Goal: Transaction & Acquisition: Purchase product/service

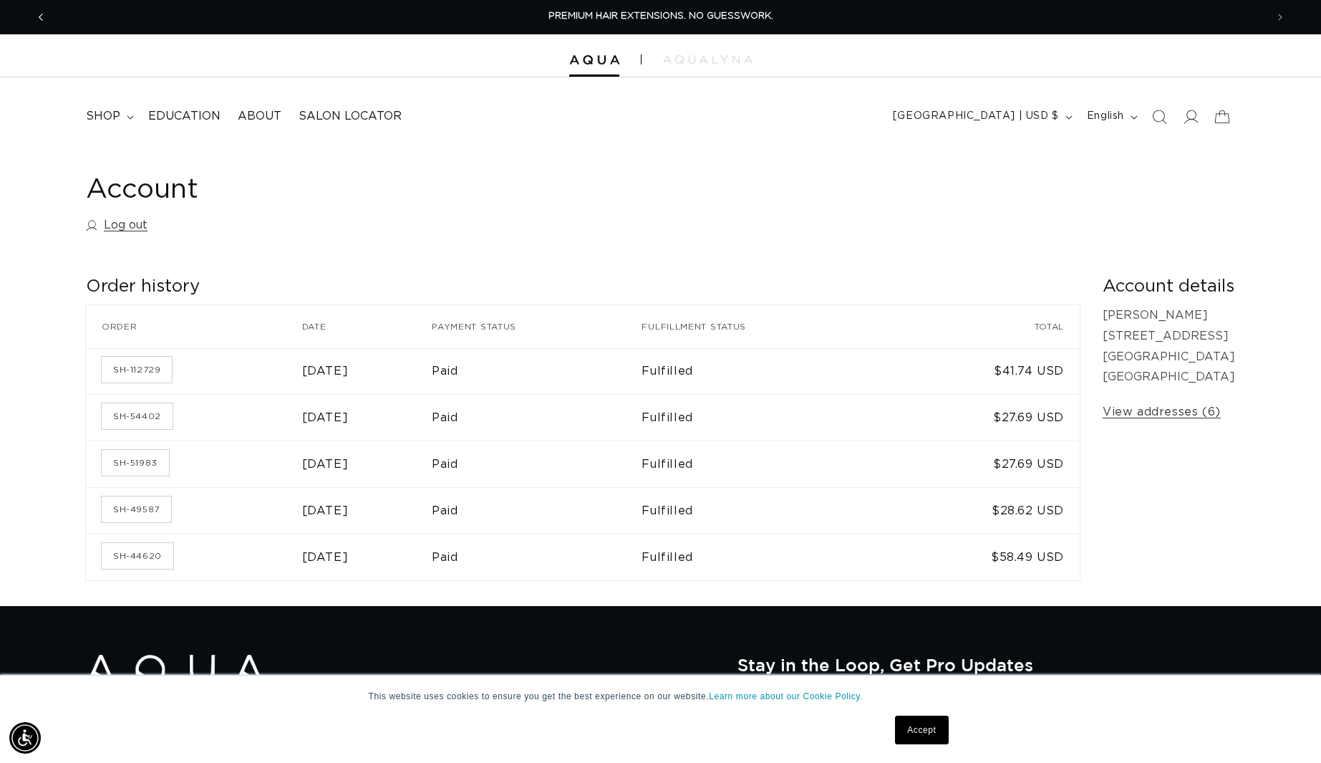
click at [32, 14] on button "Previous announcement" at bounding box center [41, 17] width 32 height 27
click at [117, 111] on span "shop" at bounding box center [103, 116] width 34 height 15
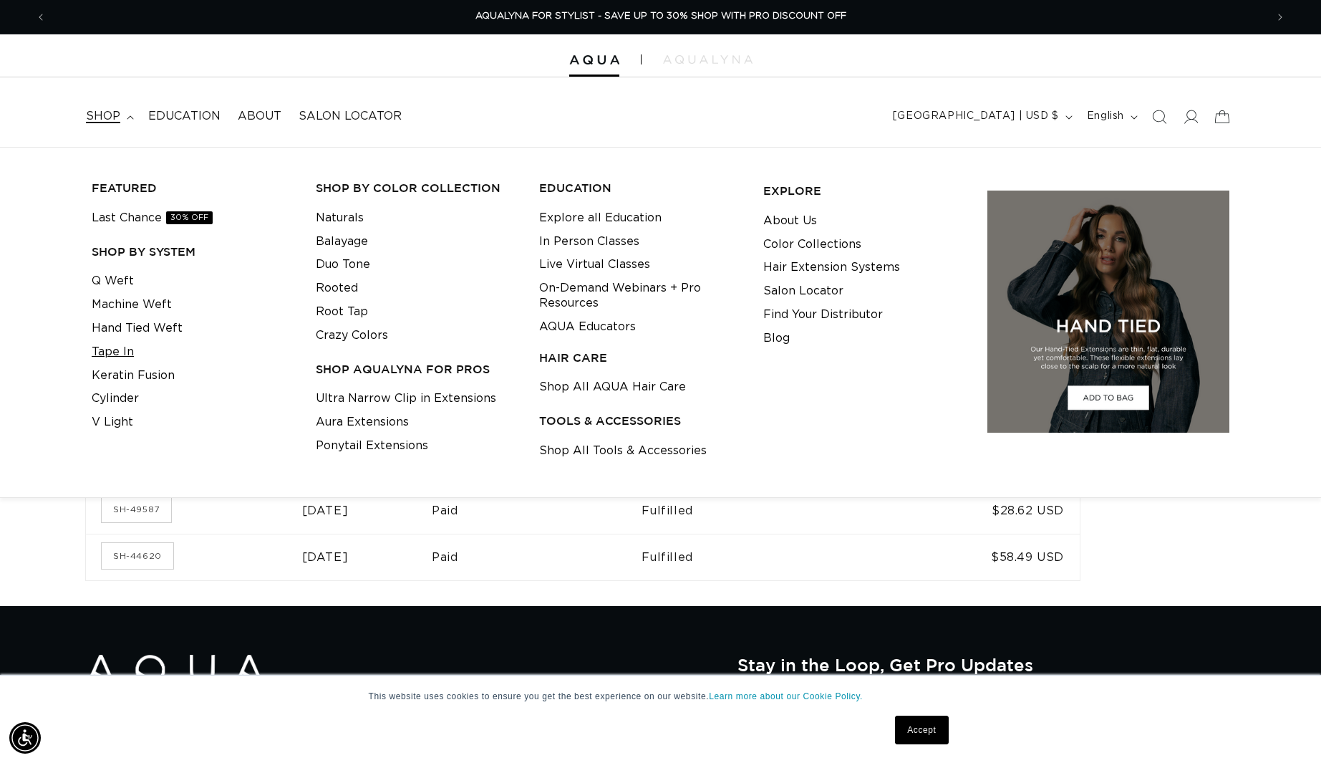
click at [119, 348] on link "Tape In" at bounding box center [113, 352] width 42 height 24
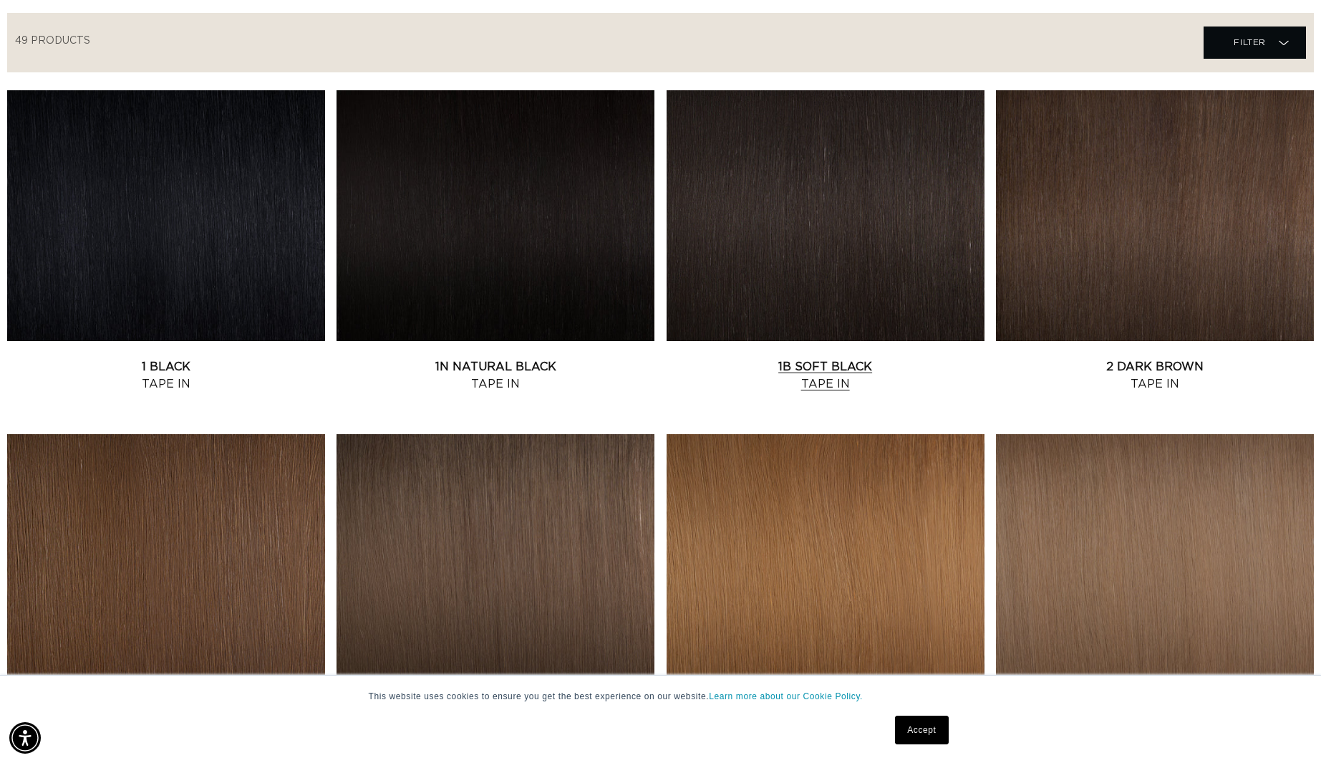
scroll to position [448, 0]
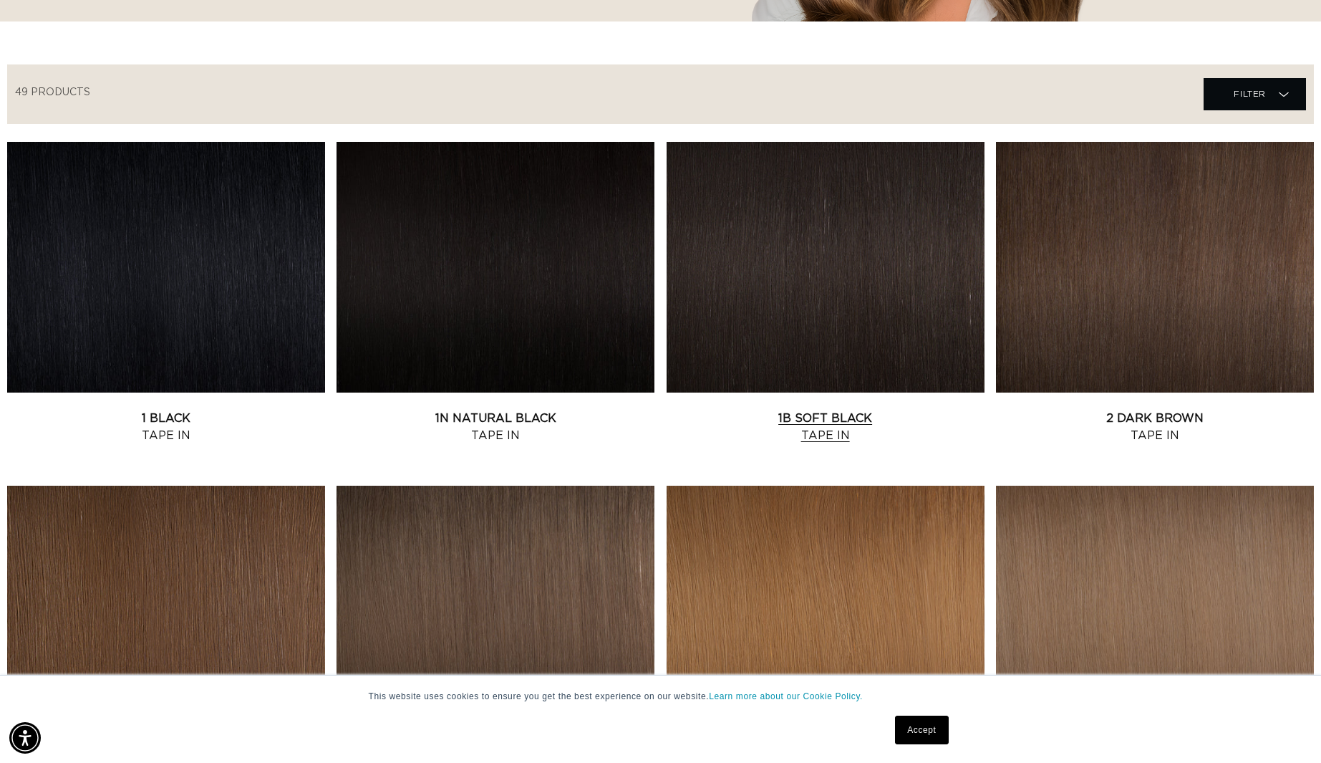
click at [833, 410] on link "1B Soft Black Tape In" at bounding box center [826, 427] width 318 height 34
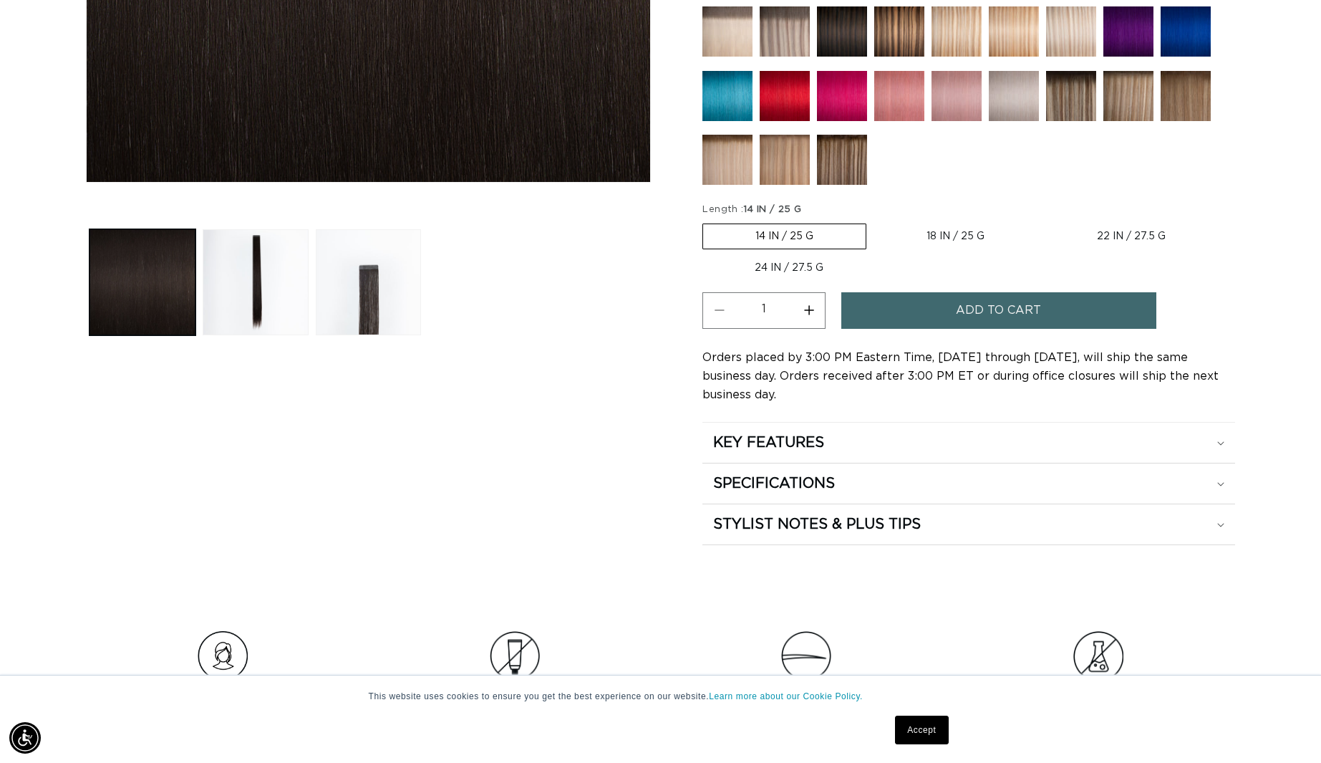
scroll to position [0, 1219]
click at [1110, 235] on label "22 IN / 27.5 G Variant sold out or unavailable" at bounding box center [1131, 236] width 173 height 24
click at [1045, 221] on input "22 IN / 27.5 G Variant sold out or unavailable" at bounding box center [1044, 221] width 1 height 1
radio input "true"
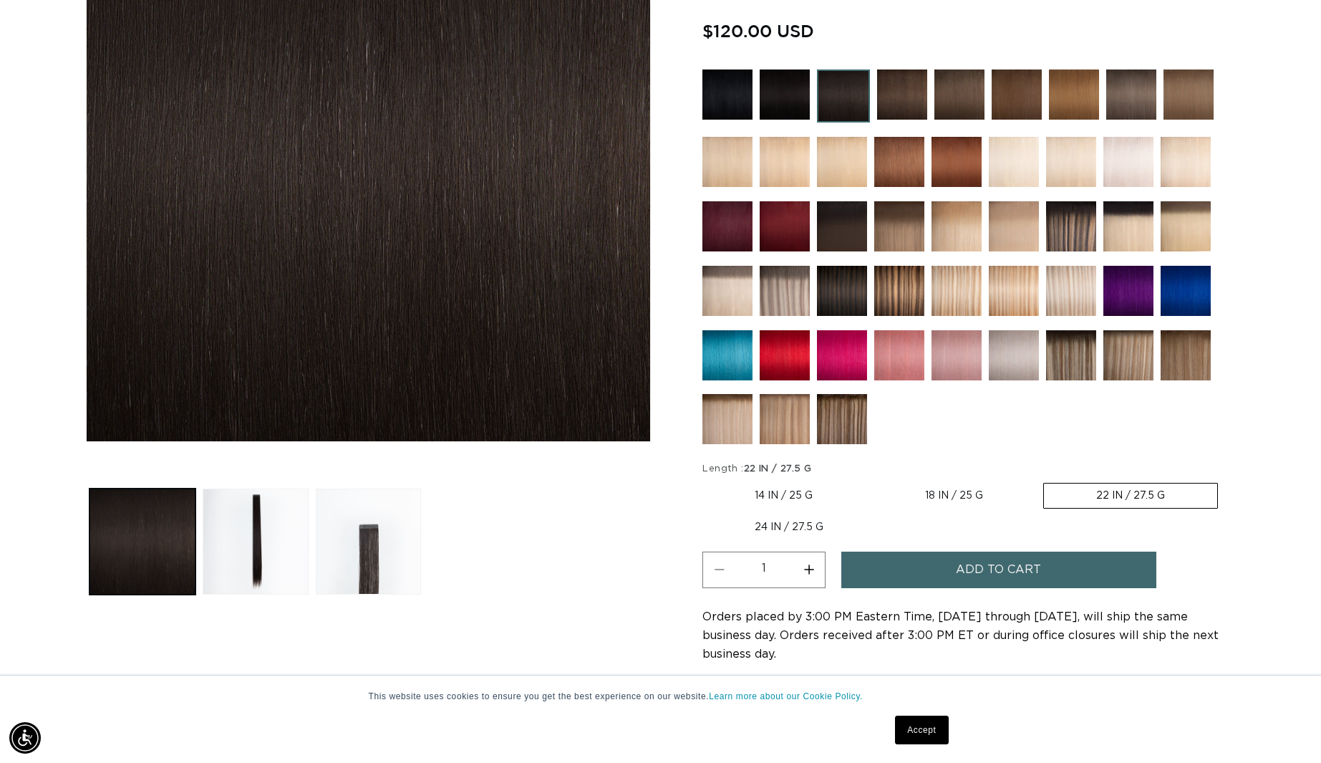
scroll to position [337, 0]
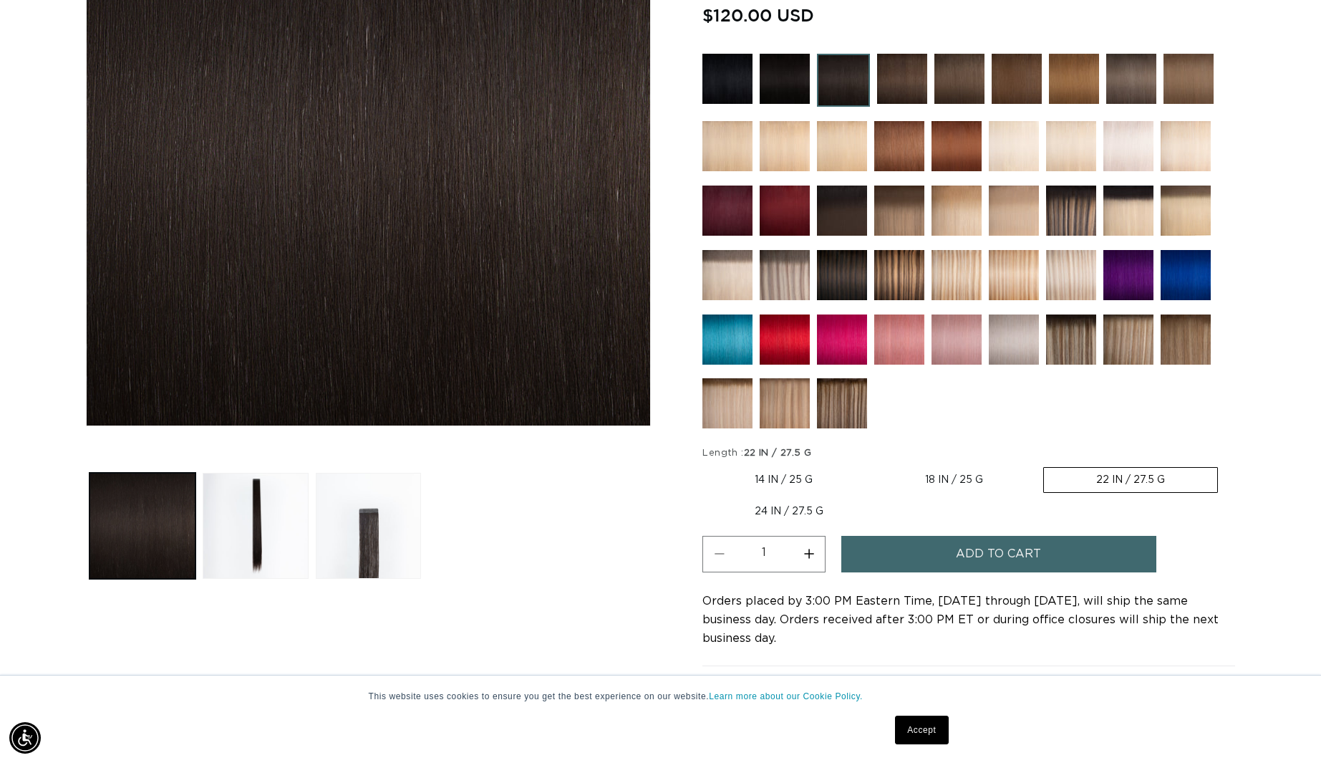
drag, startPoint x: 804, startPoint y: 551, endPoint x: 778, endPoint y: 550, distance: 26.5
click at [804, 552] on button "Increase quantity for 1B Soft Black - Tape In" at bounding box center [809, 554] width 32 height 37
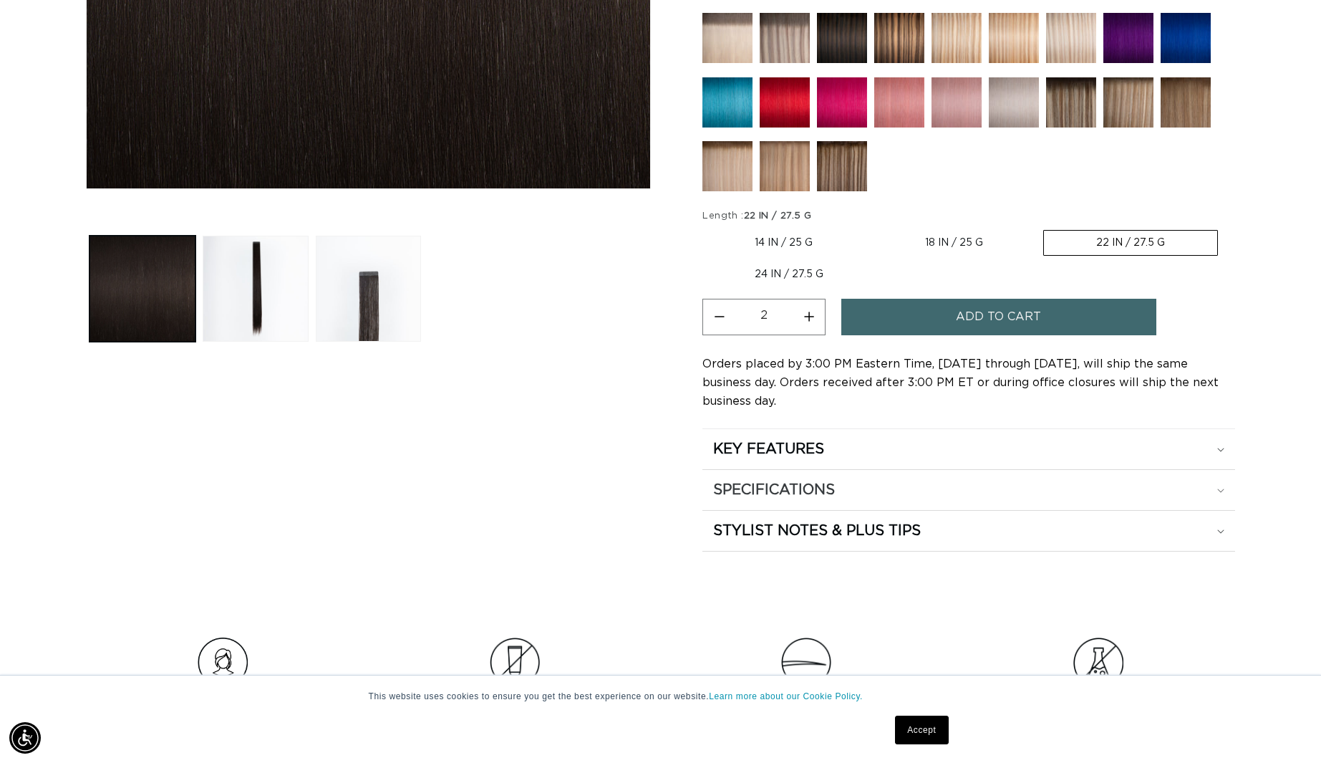
scroll to position [576, 0]
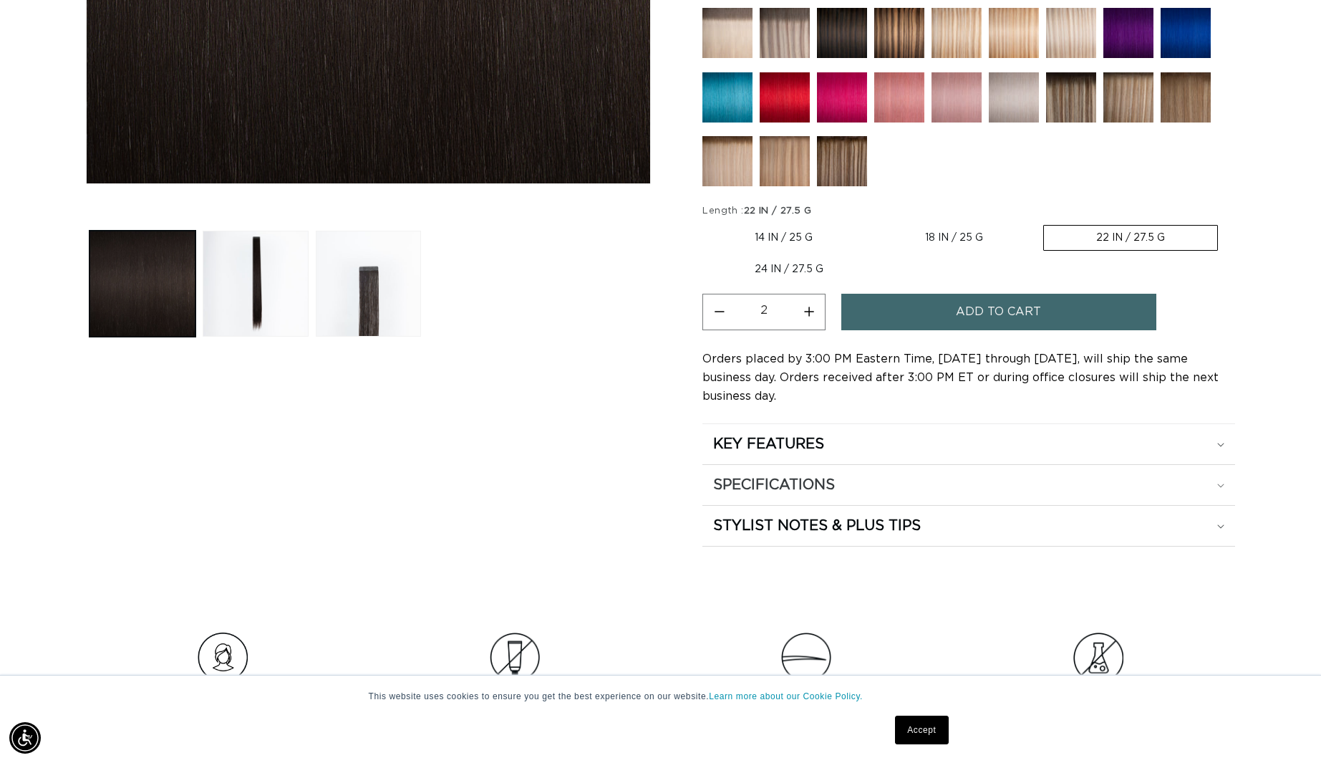
click at [806, 497] on summary "SPECIFICATIONS" at bounding box center [968, 485] width 533 height 40
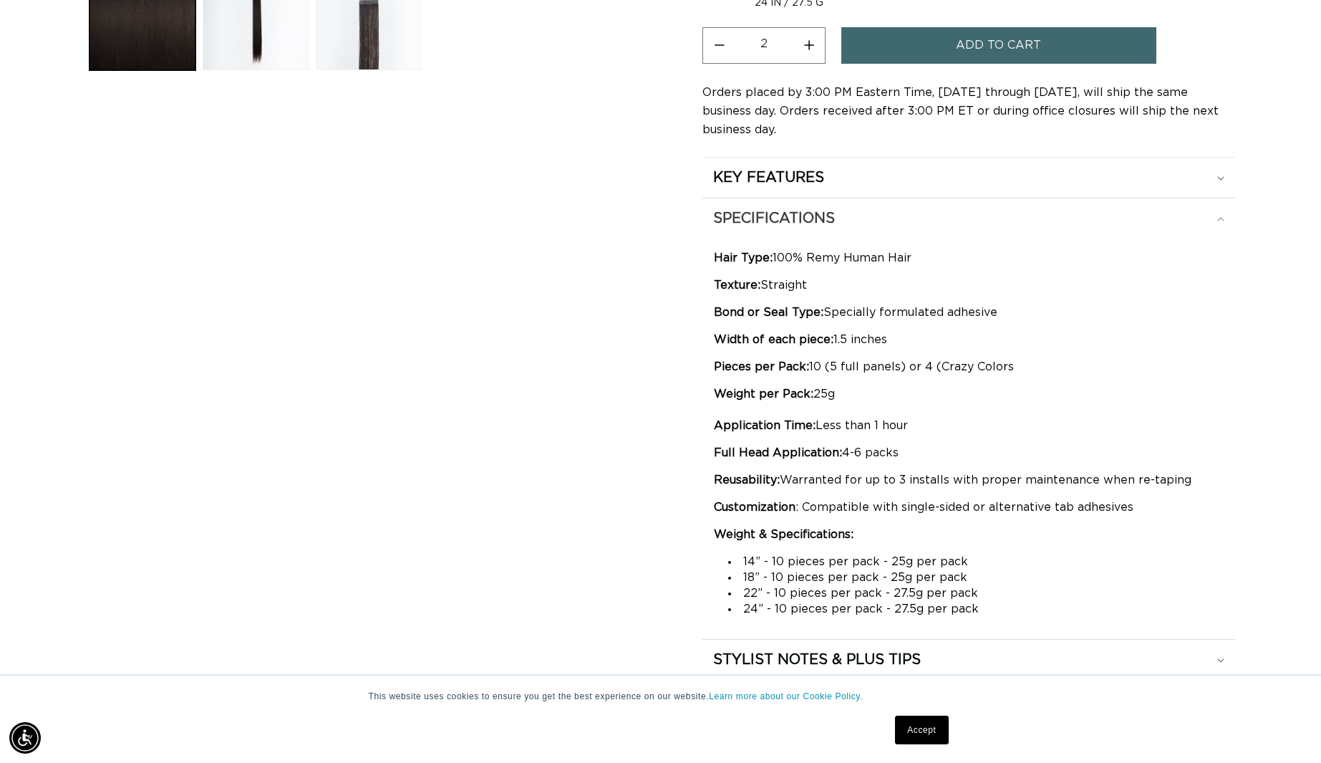
scroll to position [845, 1]
click at [901, 209] on div "SPECIFICATIONS" at bounding box center [968, 218] width 511 height 19
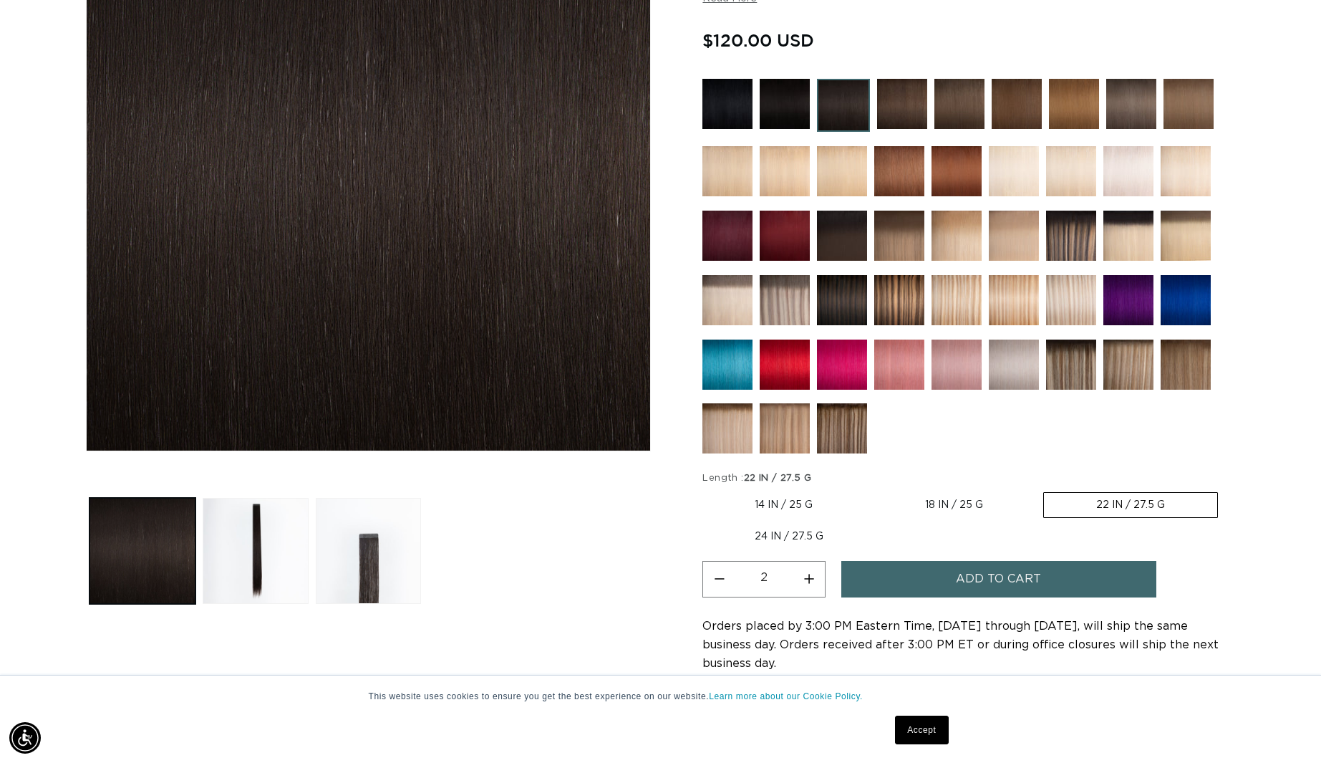
scroll to position [316, 0]
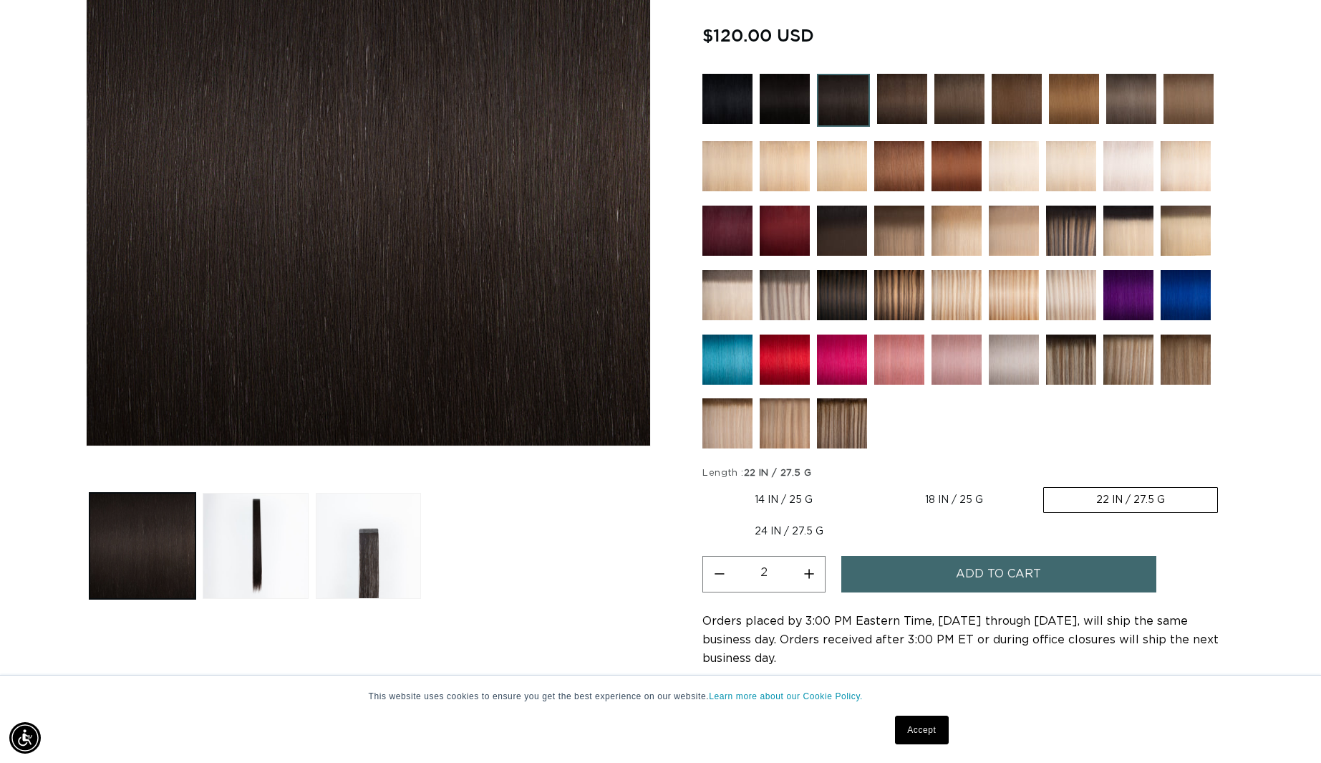
click at [810, 564] on button "Increase quantity for 1B Soft Black - Tape In" at bounding box center [809, 574] width 32 height 37
click at [811, 564] on button "Increase quantity for 1B Soft Black - Tape In" at bounding box center [809, 574] width 32 height 37
click at [727, 571] on button "Decrease quantity for 1B Soft Black - Tape In" at bounding box center [719, 574] width 32 height 37
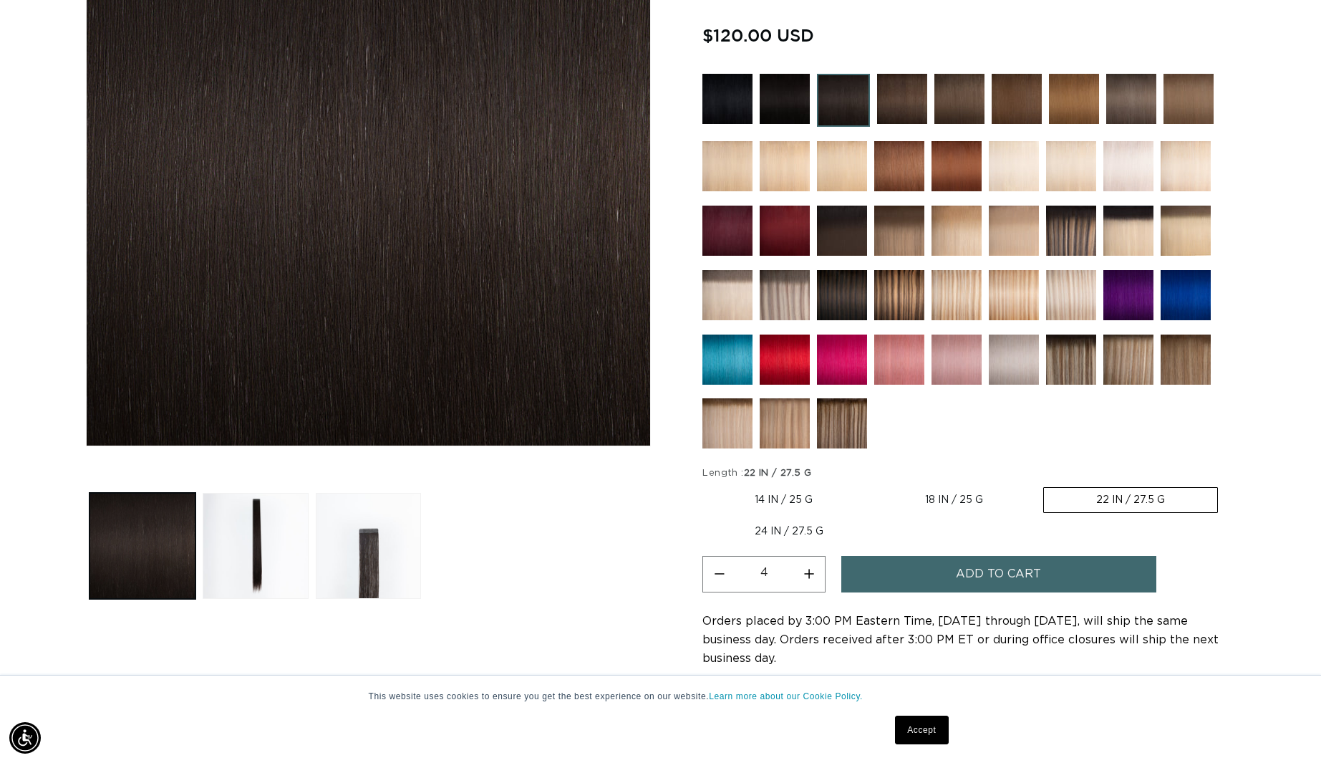
scroll to position [0, 0]
click at [942, 577] on button "Add to cart" at bounding box center [998, 574] width 315 height 37
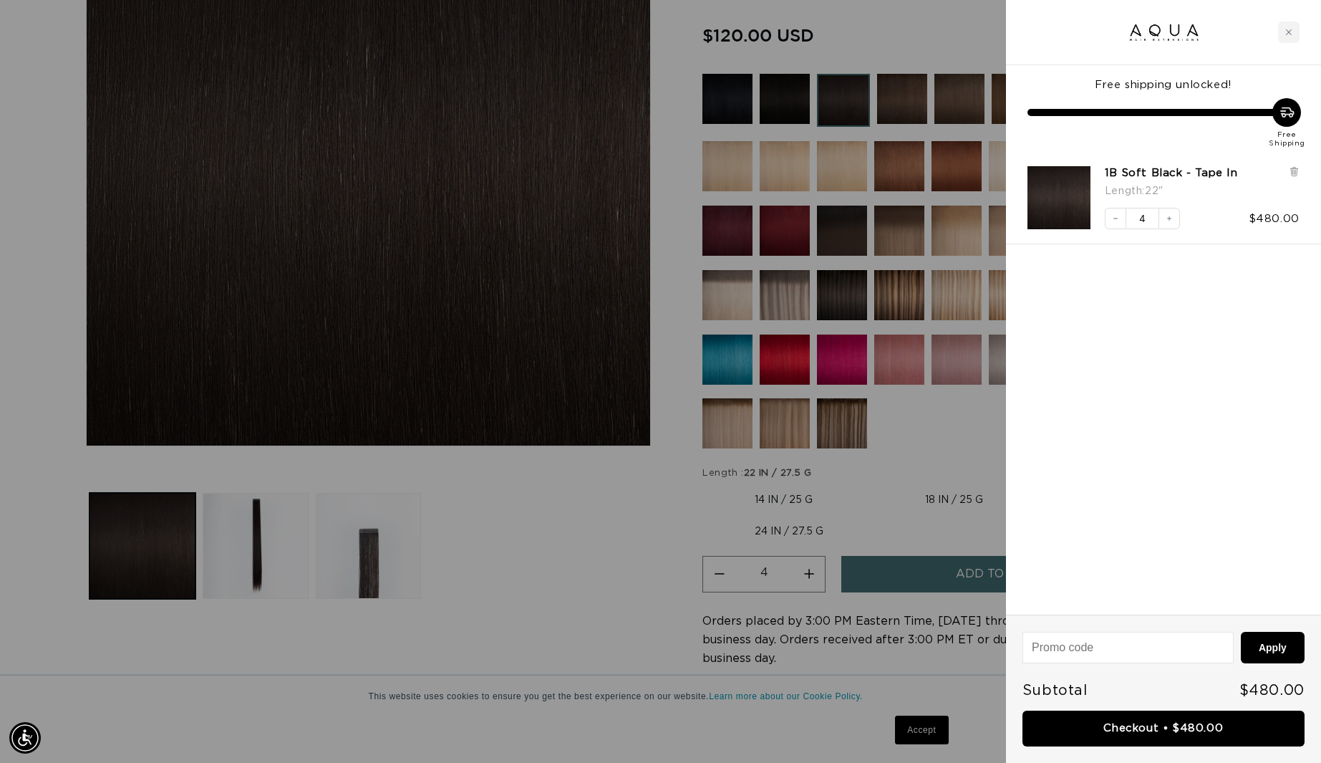
scroll to position [0, 1219]
click at [1278, 24] on div "Close cart" at bounding box center [1288, 31] width 21 height 21
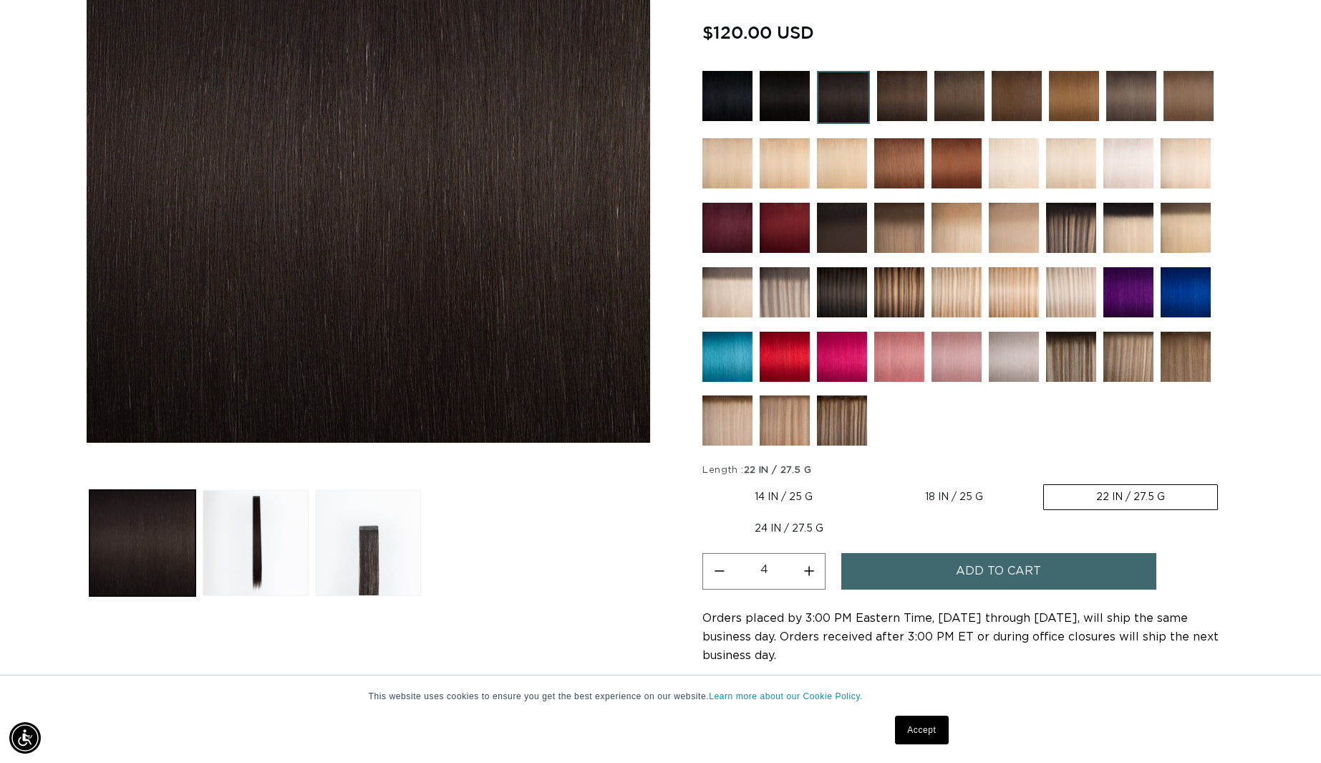
scroll to position [323, 1]
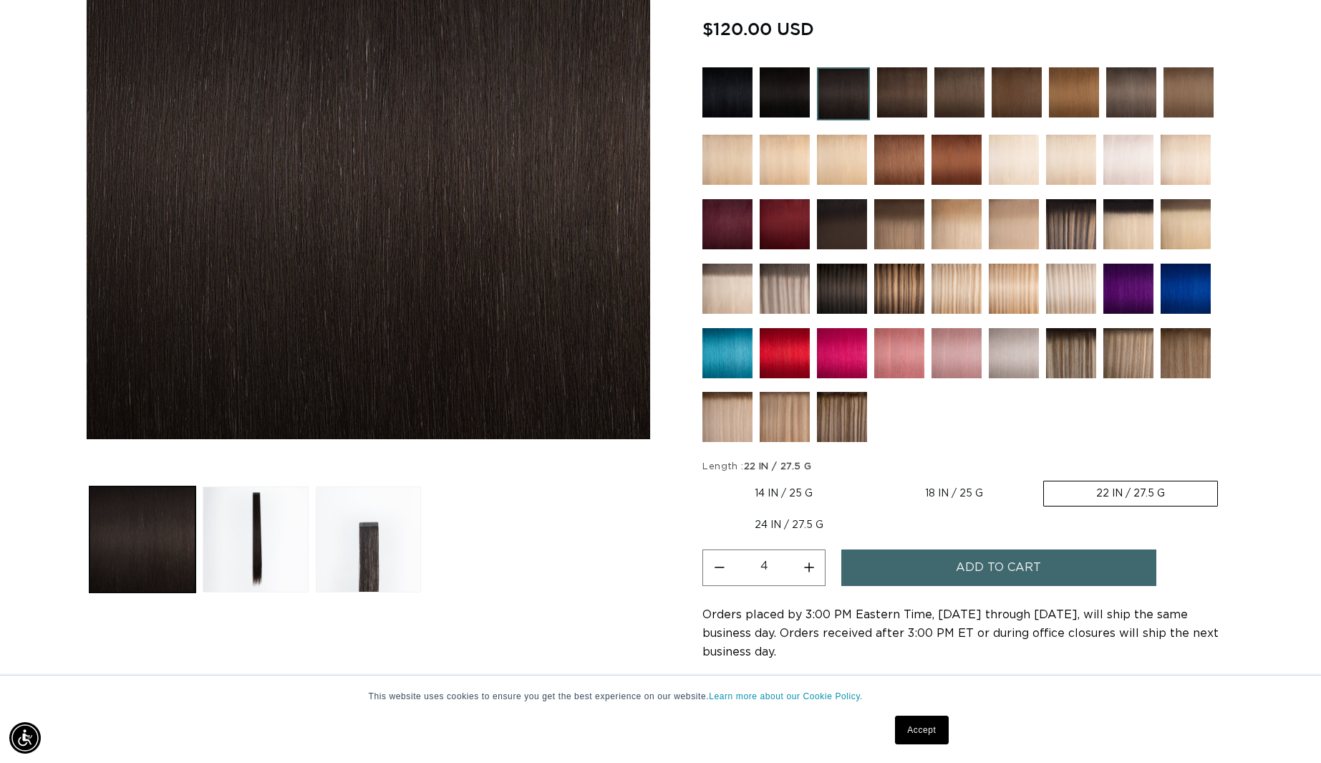
click at [811, 563] on button "Increase quantity for 1B Soft Black - Tape In" at bounding box center [809, 567] width 32 height 37
type input "5"
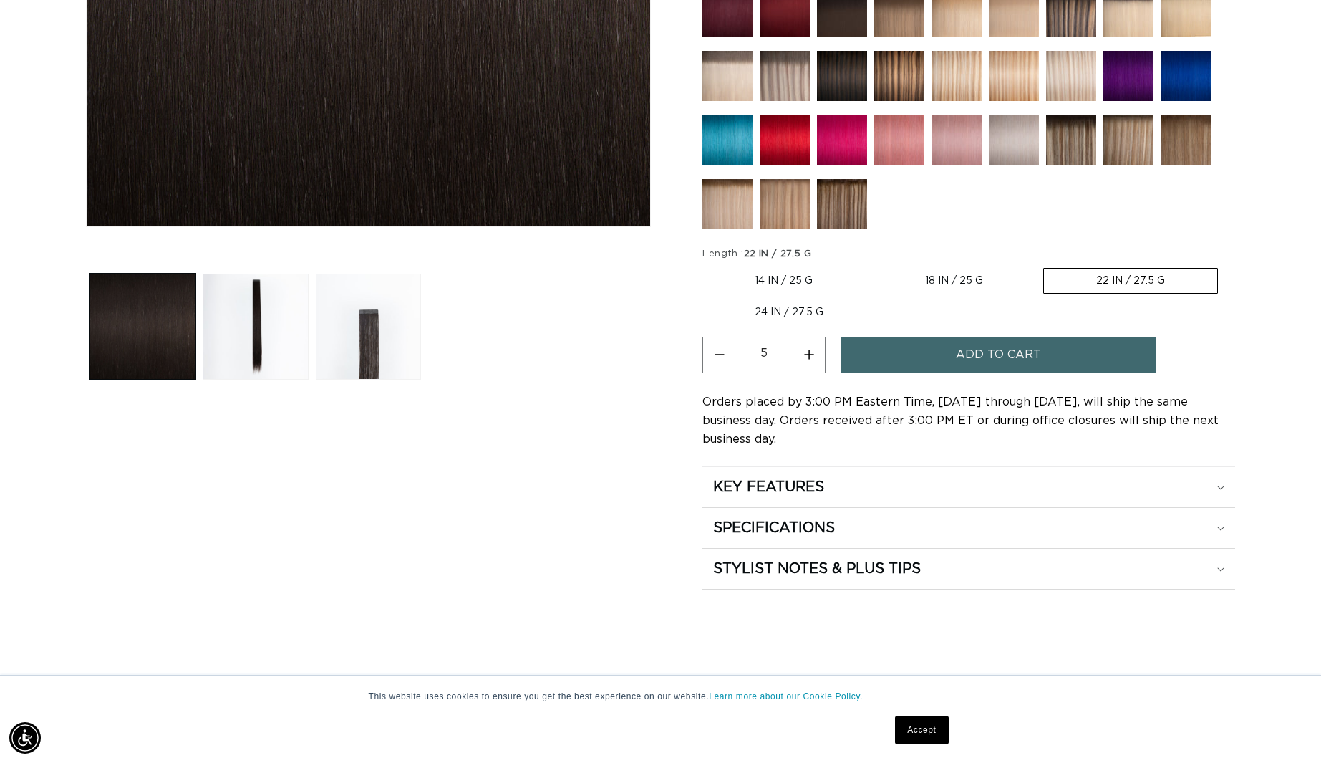
click at [931, 342] on button "Add to cart" at bounding box center [998, 355] width 315 height 37
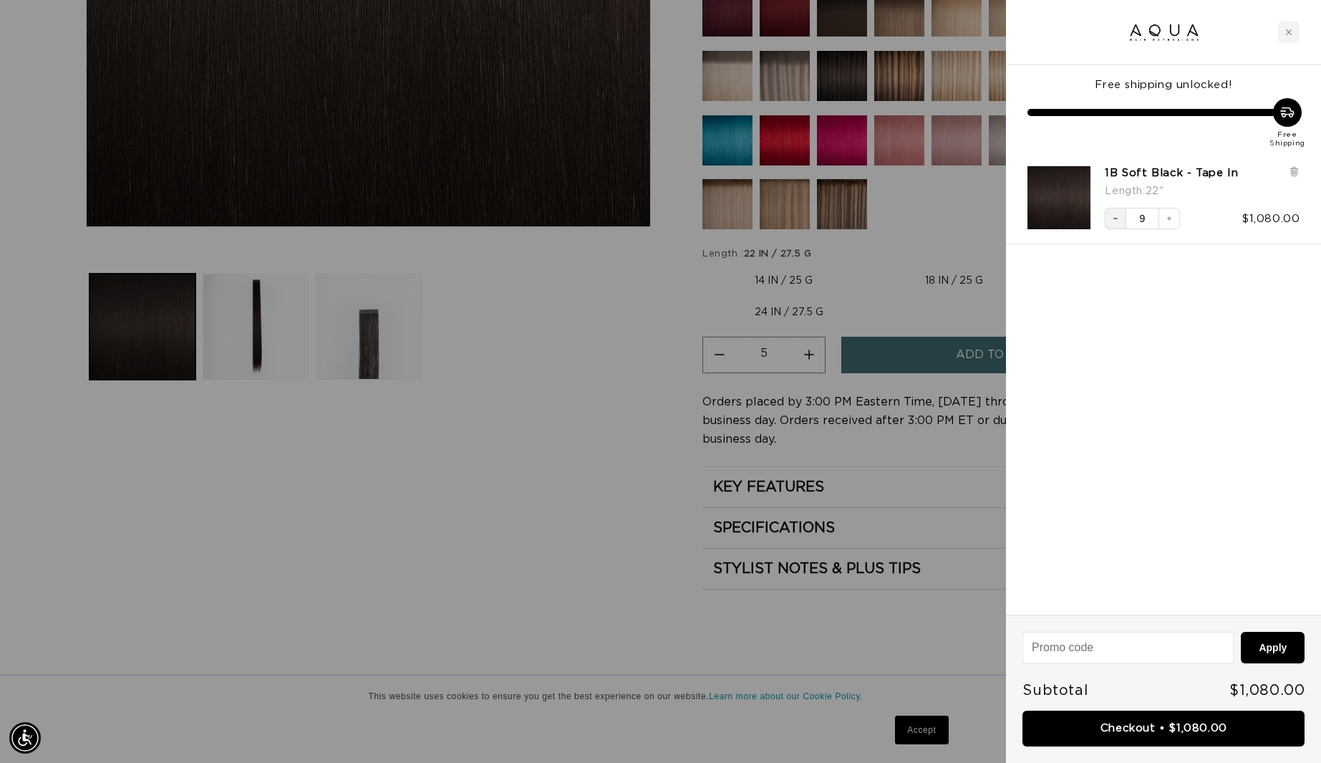
click at [1121, 219] on button "Decrease quantity" at bounding box center [1115, 218] width 21 height 21
click at [1119, 221] on icon "Decrease quantity" at bounding box center [1115, 218] width 9 height 9
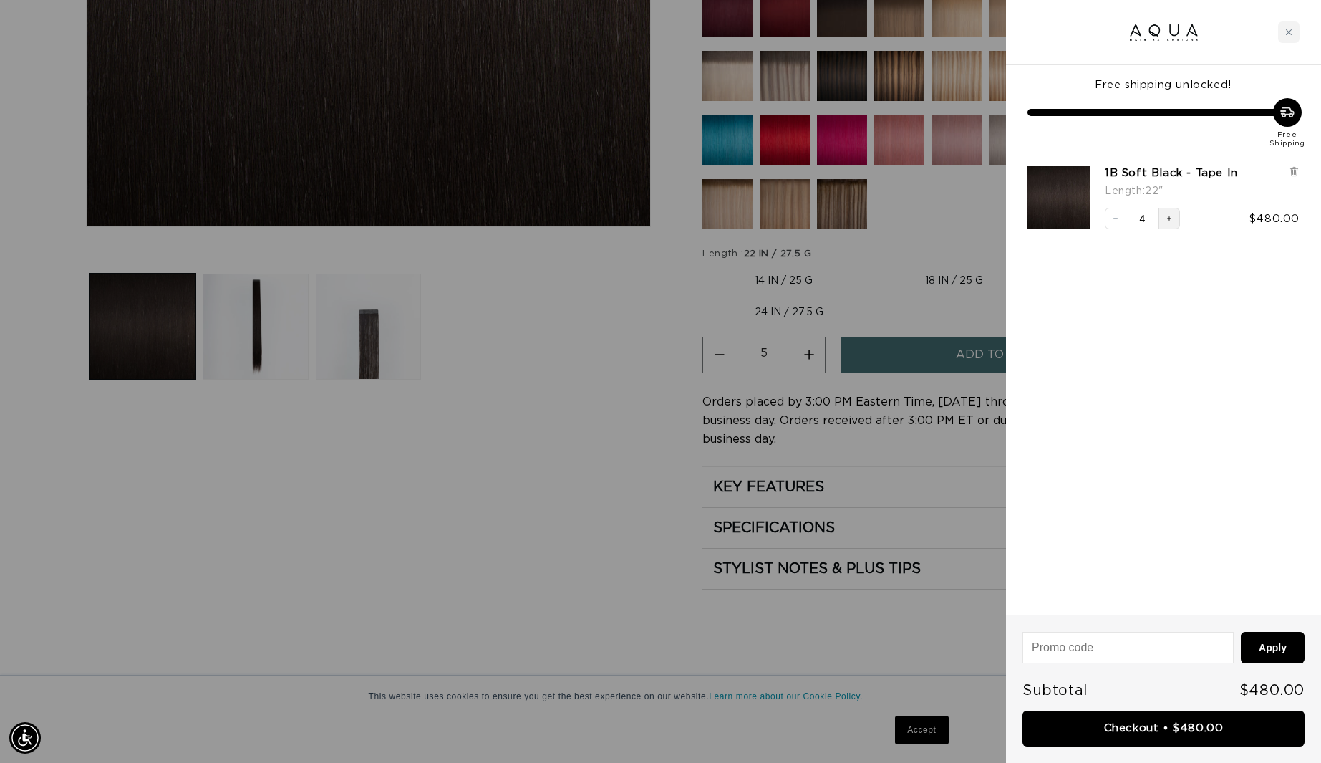
click at [1171, 220] on icon "Increase quantity" at bounding box center [1169, 218] width 9 height 9
click at [1115, 218] on icon "Decrease quantity" at bounding box center [1115, 218] width 9 height 9
click at [908, 516] on div at bounding box center [660, 381] width 1321 height 763
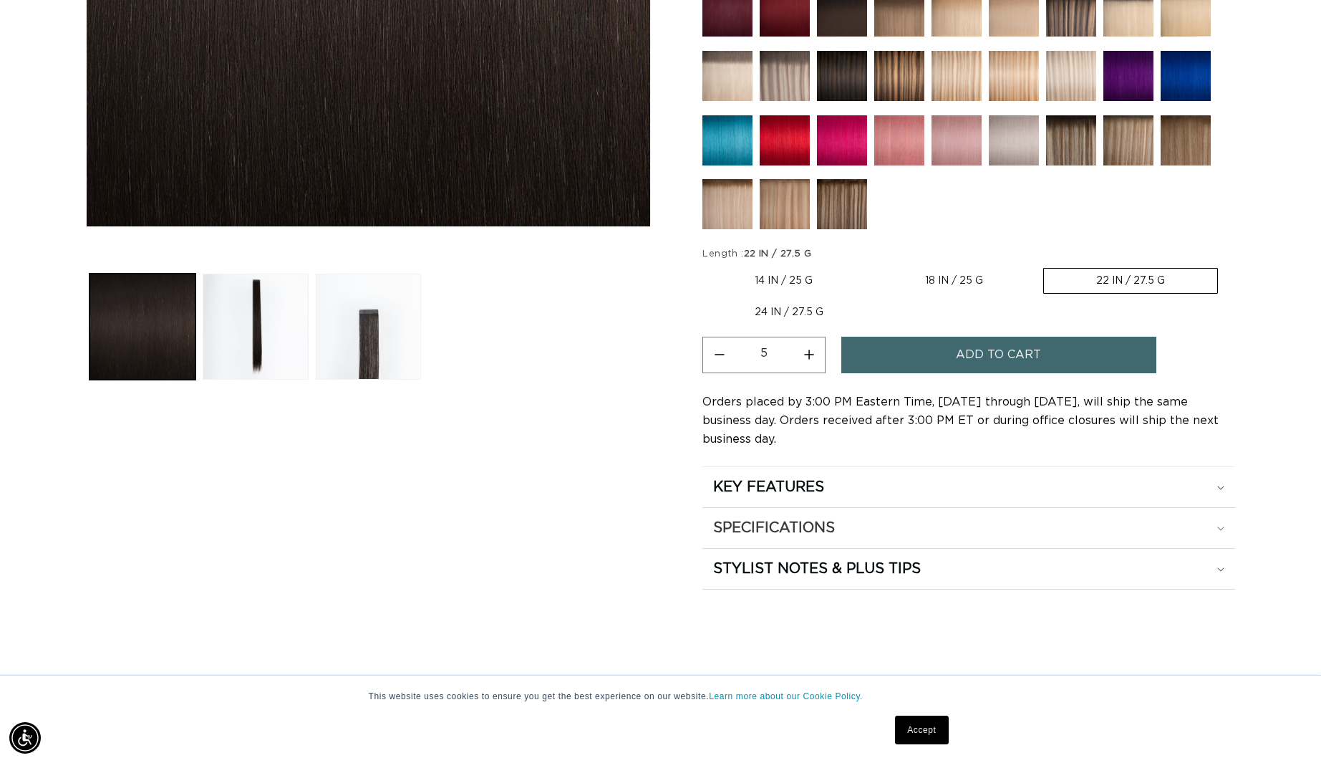
click at [876, 521] on div "SPECIFICATIONS" at bounding box center [968, 527] width 511 height 19
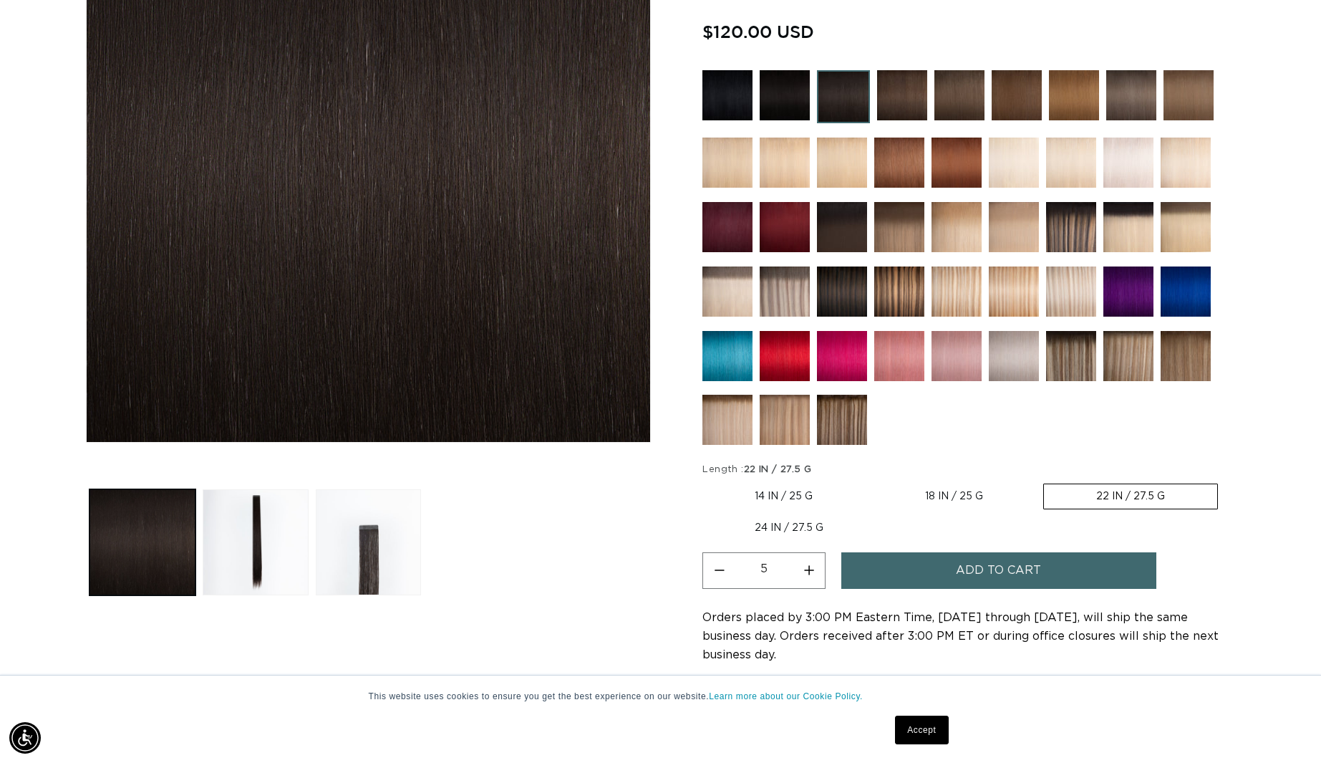
scroll to position [313, 1]
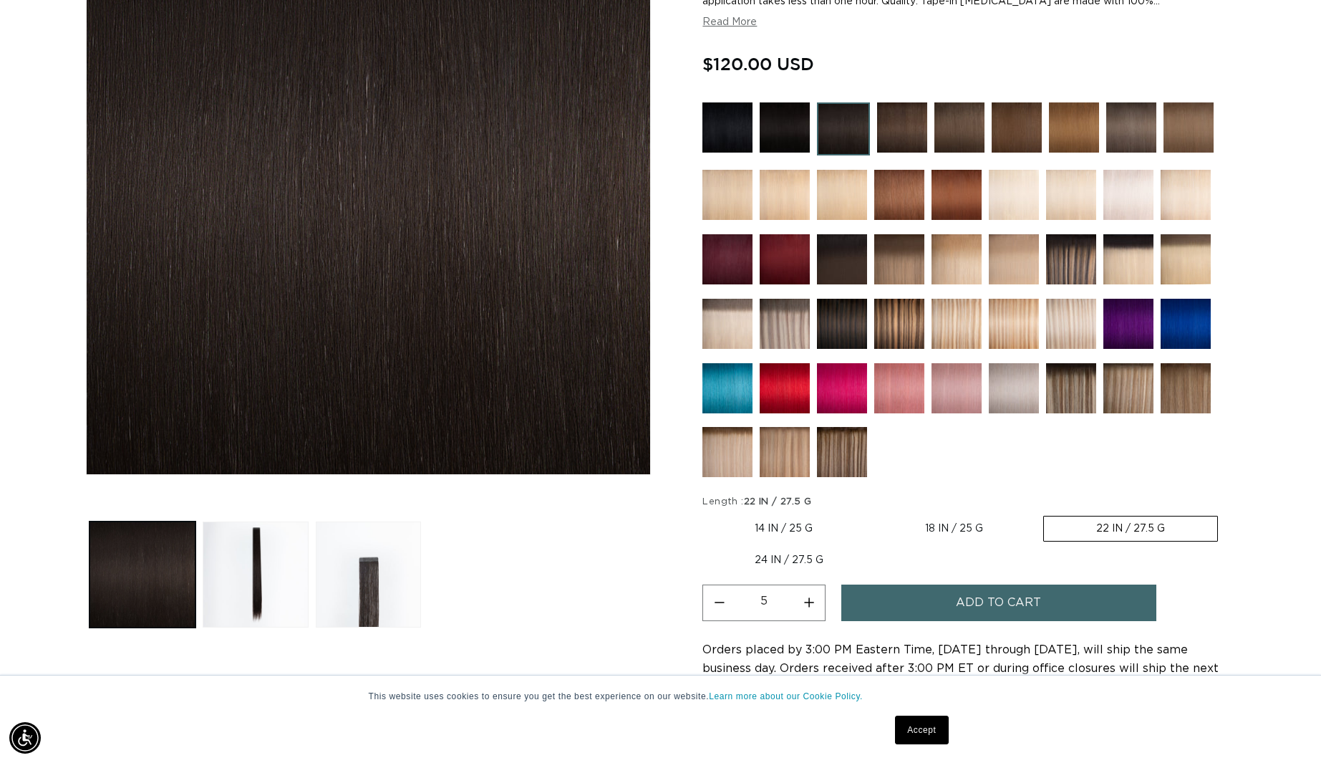
click at [929, 733] on link "Accept" at bounding box center [921, 729] width 53 height 29
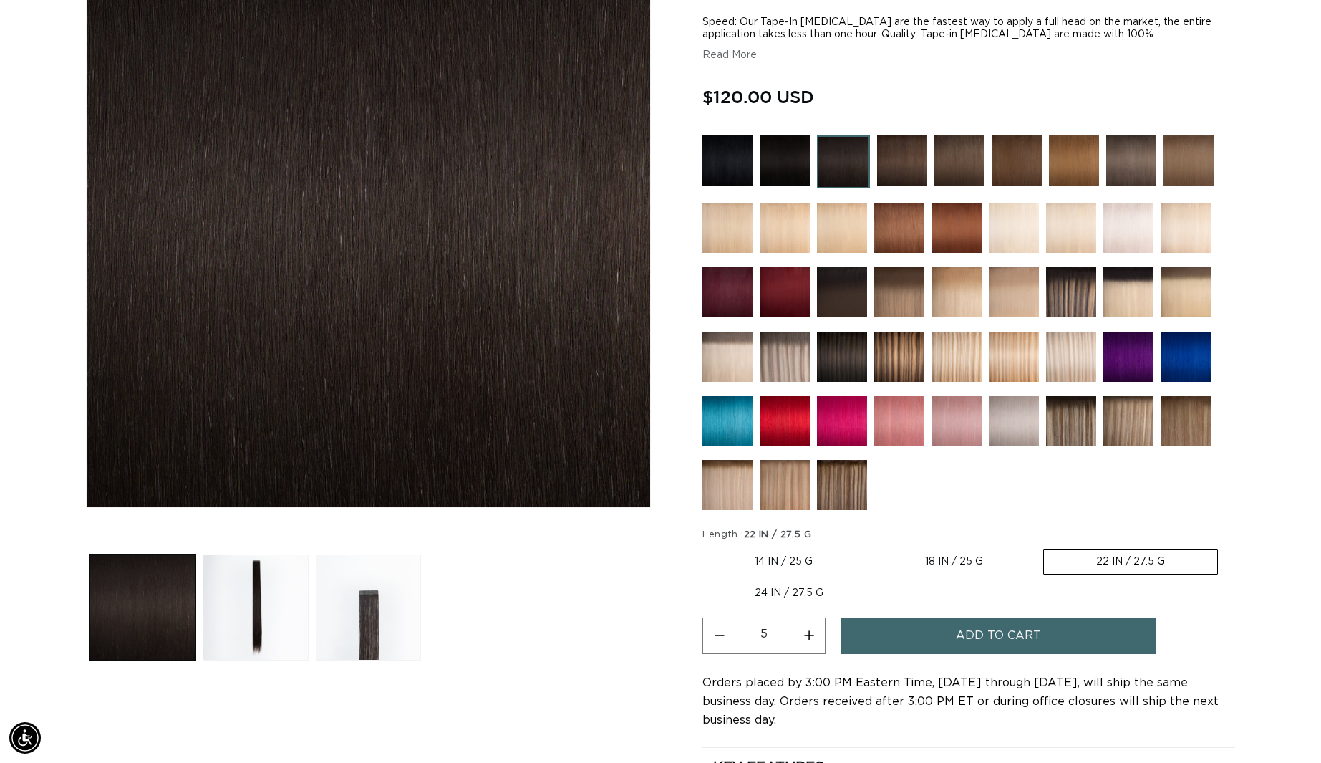
click at [771, 589] on label "24 IN / 27.5 G Variant sold out or unavailable" at bounding box center [788, 593] width 173 height 24
click at [1225, 546] on input "24 IN / 27.5 G Variant sold out or unavailable" at bounding box center [1225, 546] width 1 height 1
radio input "true"
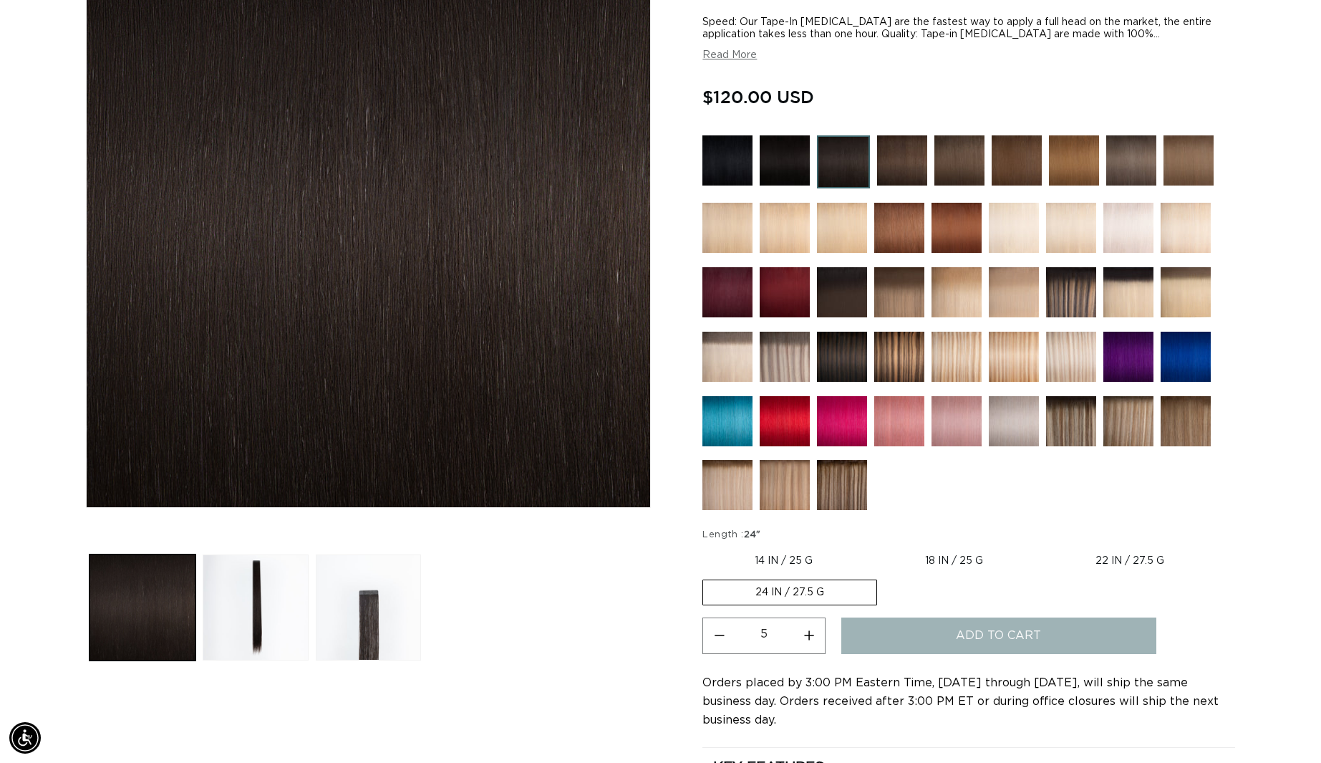
type input "1"
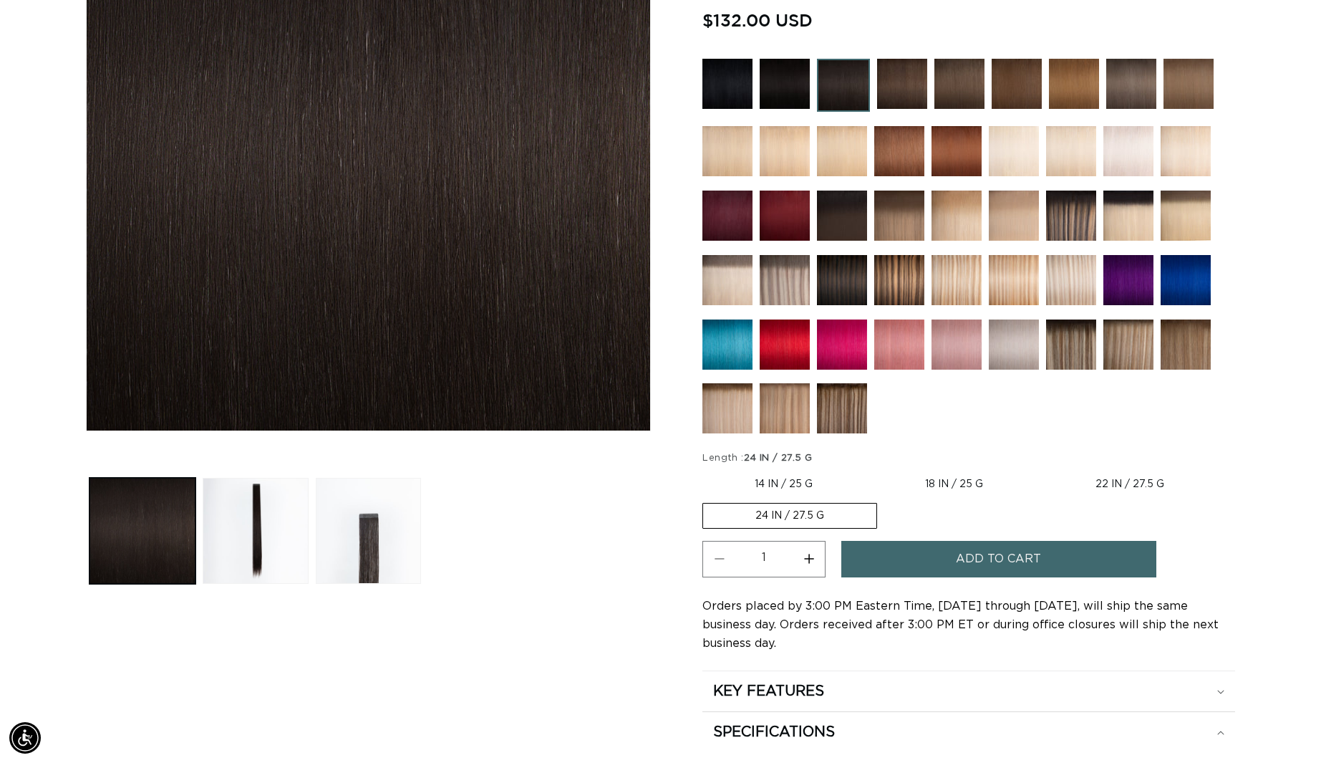
click at [917, 566] on button "Add to cart" at bounding box center [998, 559] width 315 height 37
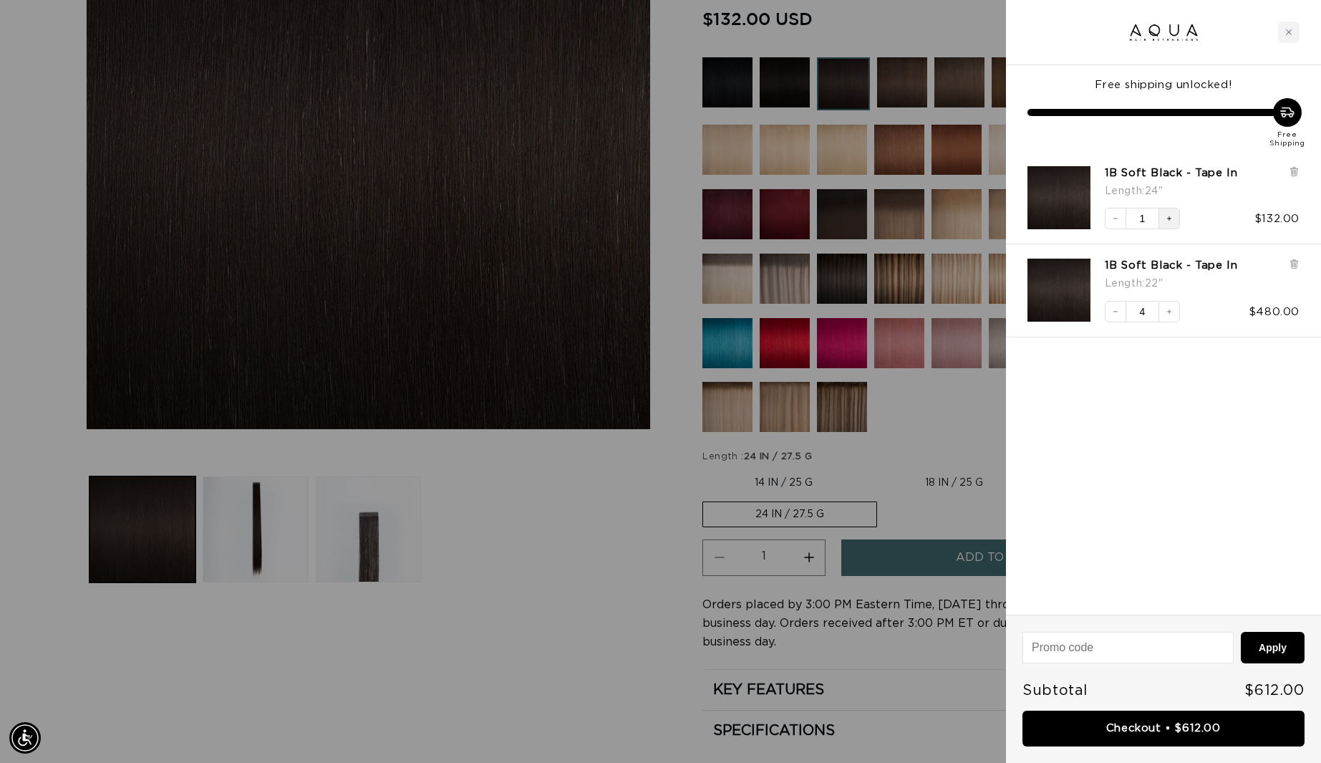
click at [1171, 223] on button "Increase quantity" at bounding box center [1169, 218] width 21 height 21
click at [1174, 220] on button "Increase quantity" at bounding box center [1169, 218] width 21 height 21
click at [1168, 317] on button "Increase quantity" at bounding box center [1169, 311] width 21 height 21
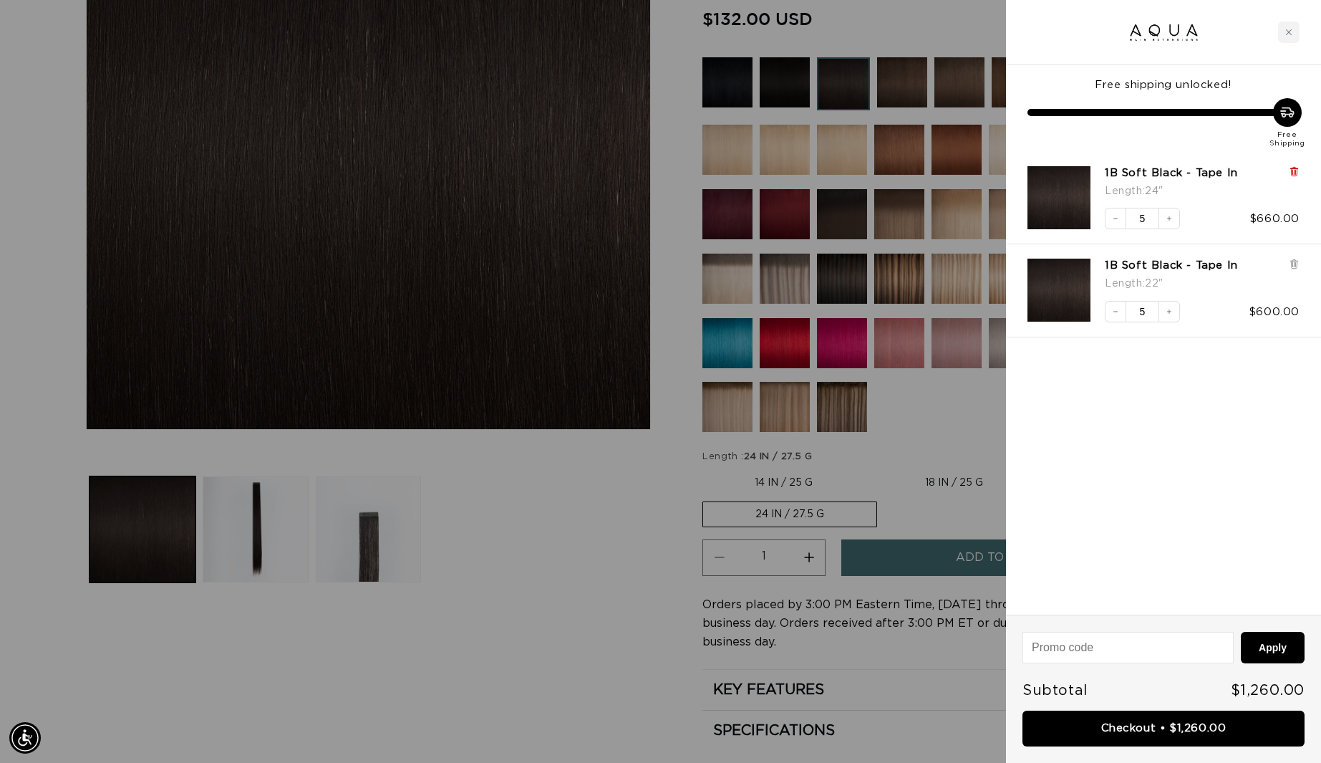
click at [1294, 172] on icon at bounding box center [1294, 171] width 6 height 7
click at [1292, 30] on div "Close cart" at bounding box center [1288, 31] width 21 height 21
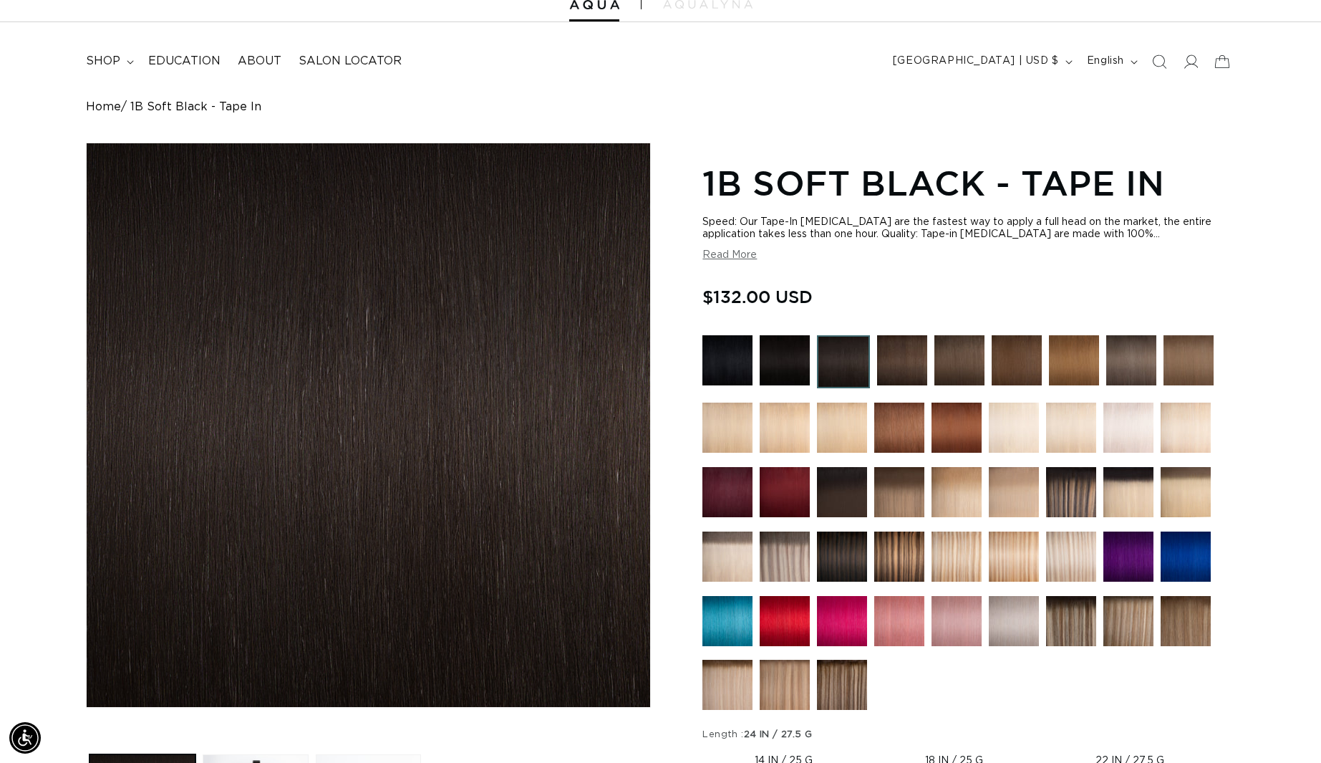
scroll to position [54, 0]
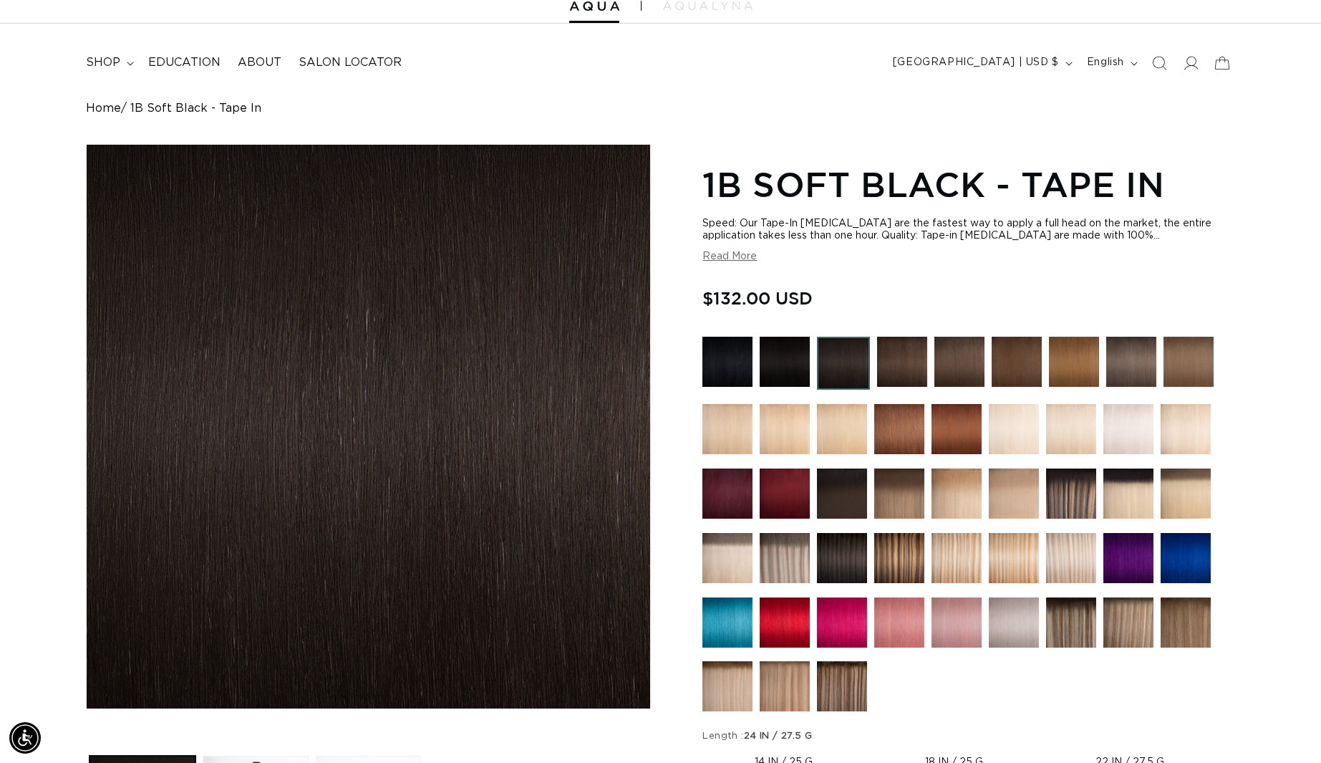
click at [838, 377] on img at bounding box center [843, 363] width 53 height 53
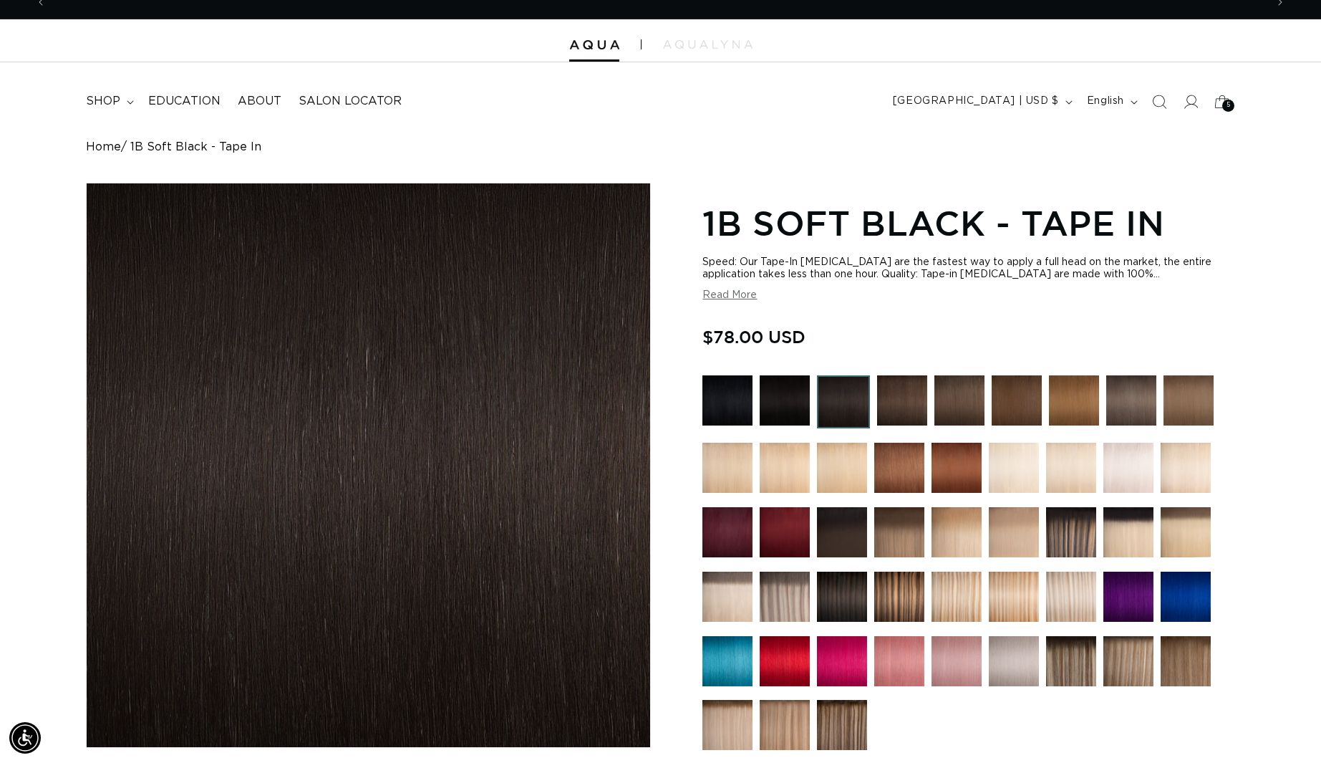
scroll to position [0, 1219]
click at [1228, 117] on header "FEATURED Last Chance SHOP BY SYSTEM Q Weft Hand Tied Weft Machine Weft Tape In …" at bounding box center [660, 96] width 1321 height 69
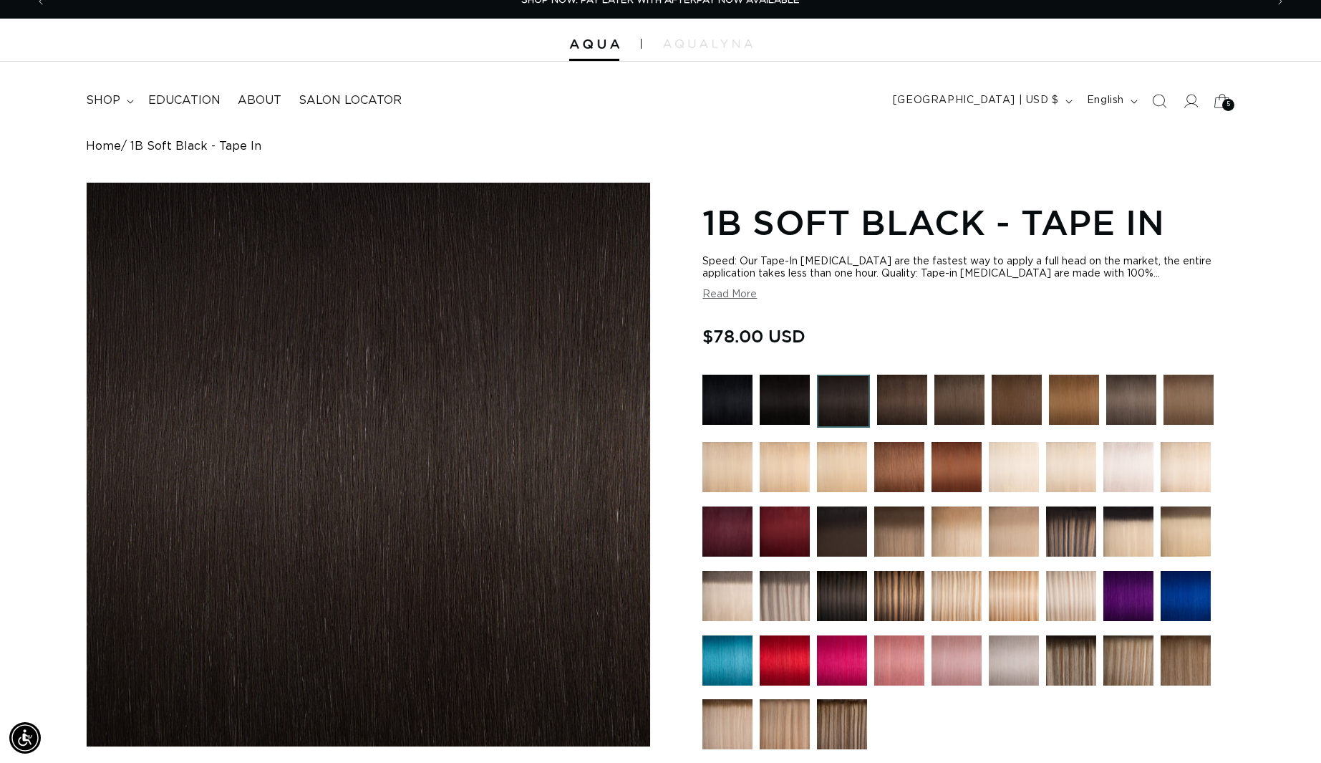
scroll to position [16, 0]
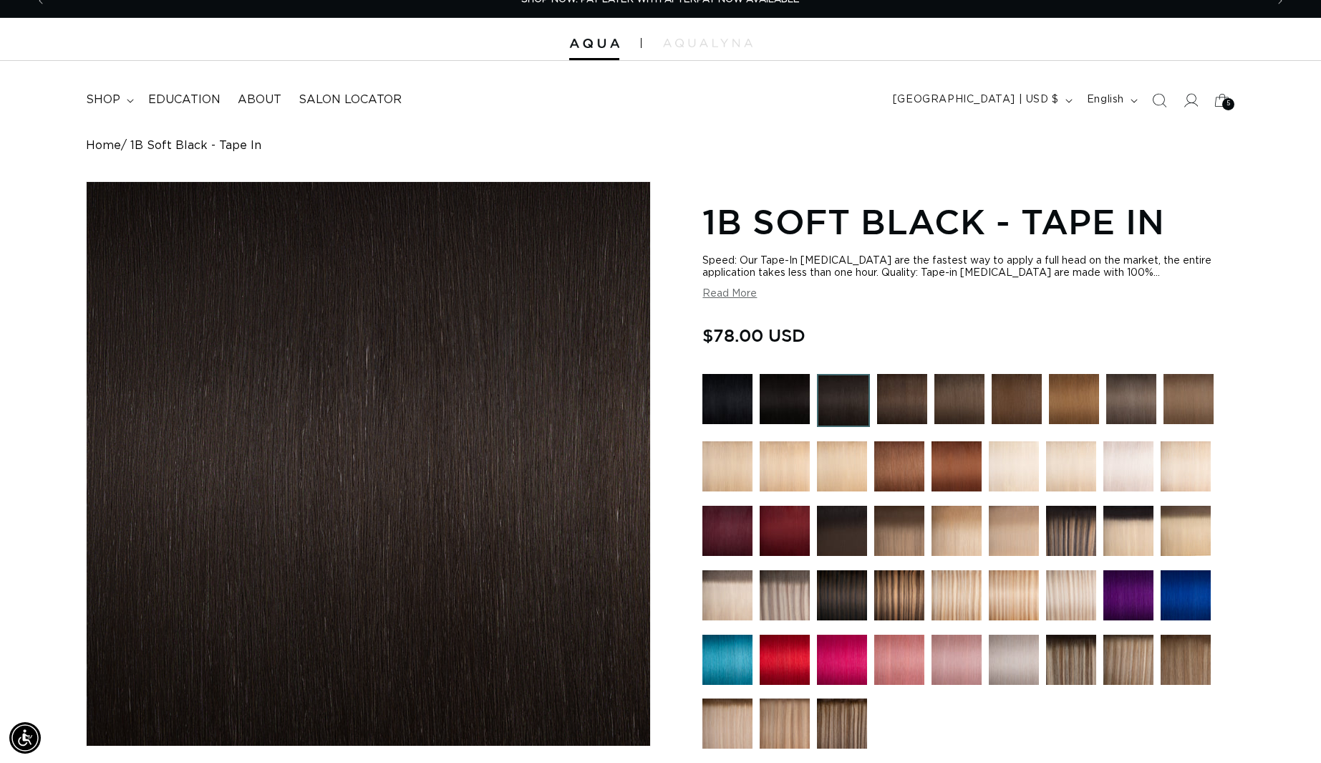
click at [1218, 107] on icon at bounding box center [1223, 100] width 32 height 32
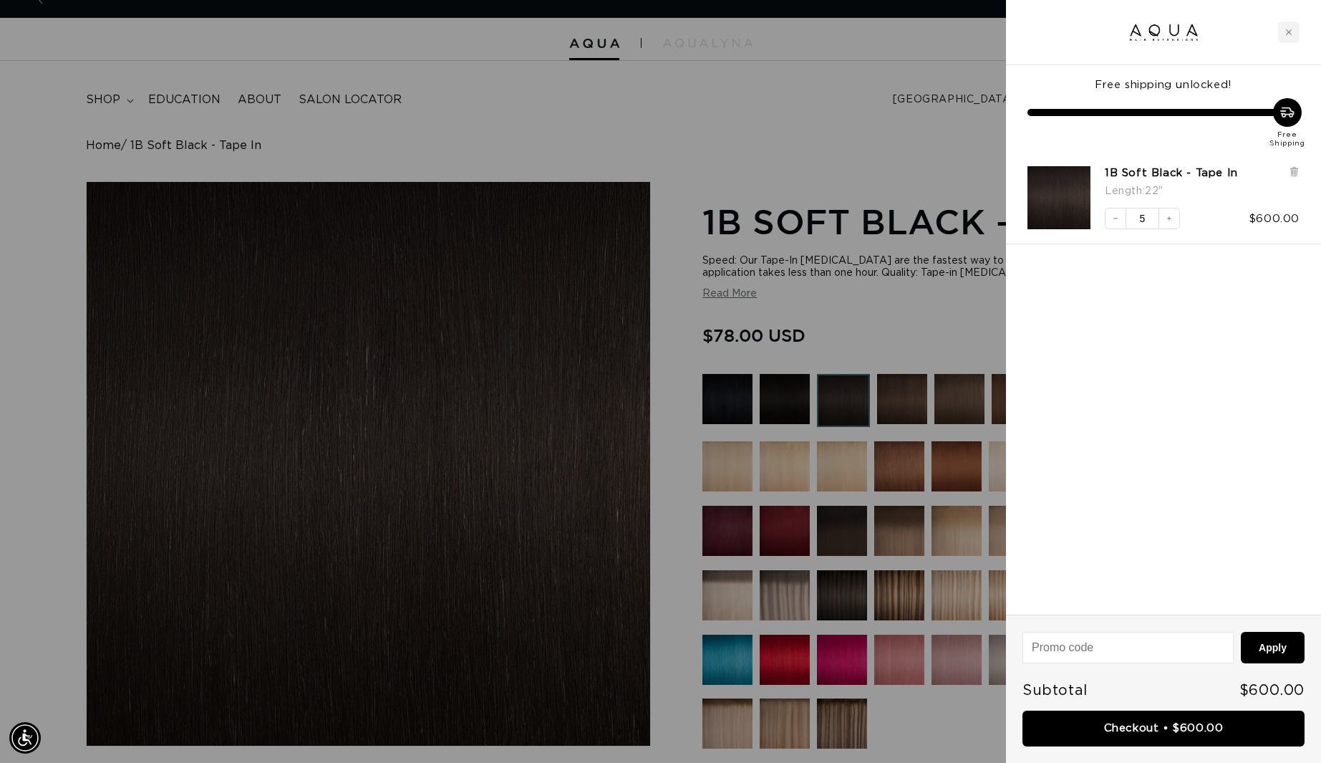
scroll to position [0, 0]
click at [930, 130] on div at bounding box center [660, 381] width 1321 height 763
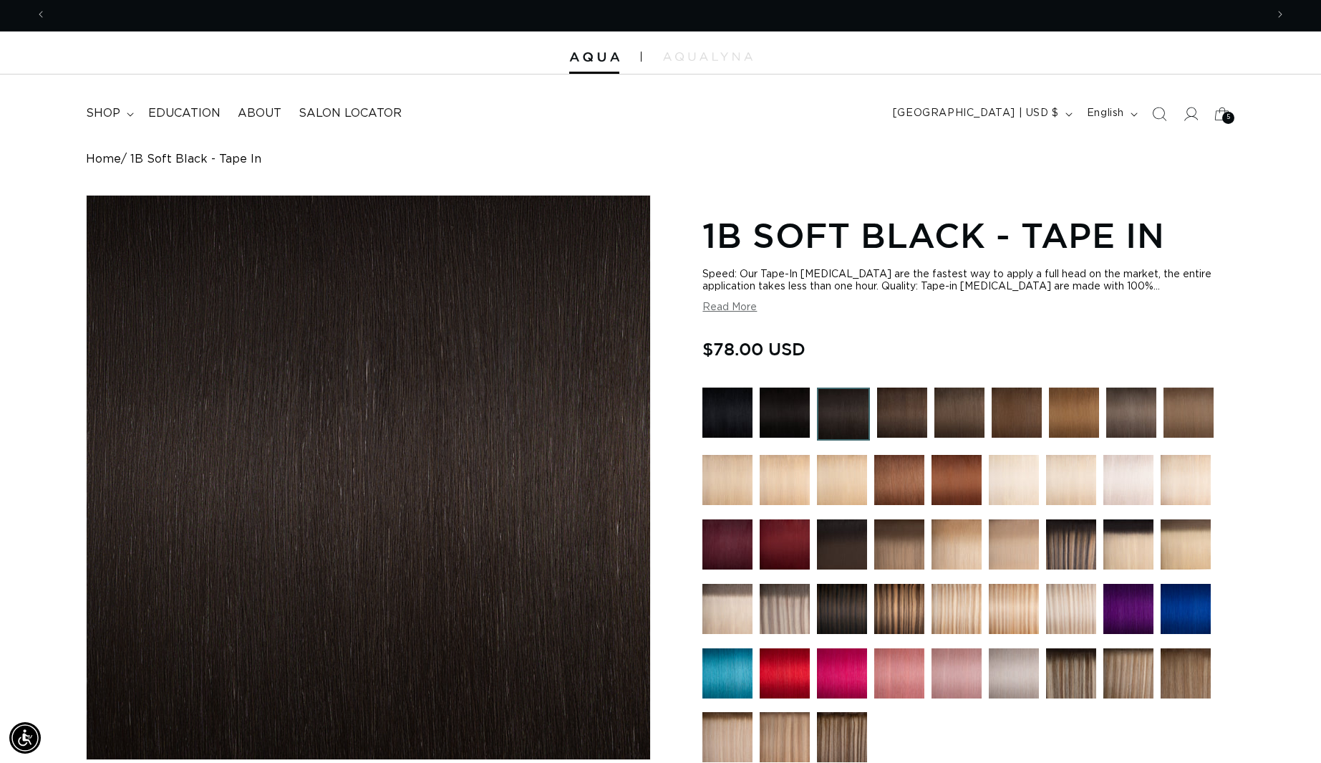
scroll to position [0, 2439]
